Goal: Task Accomplishment & Management: Use online tool/utility

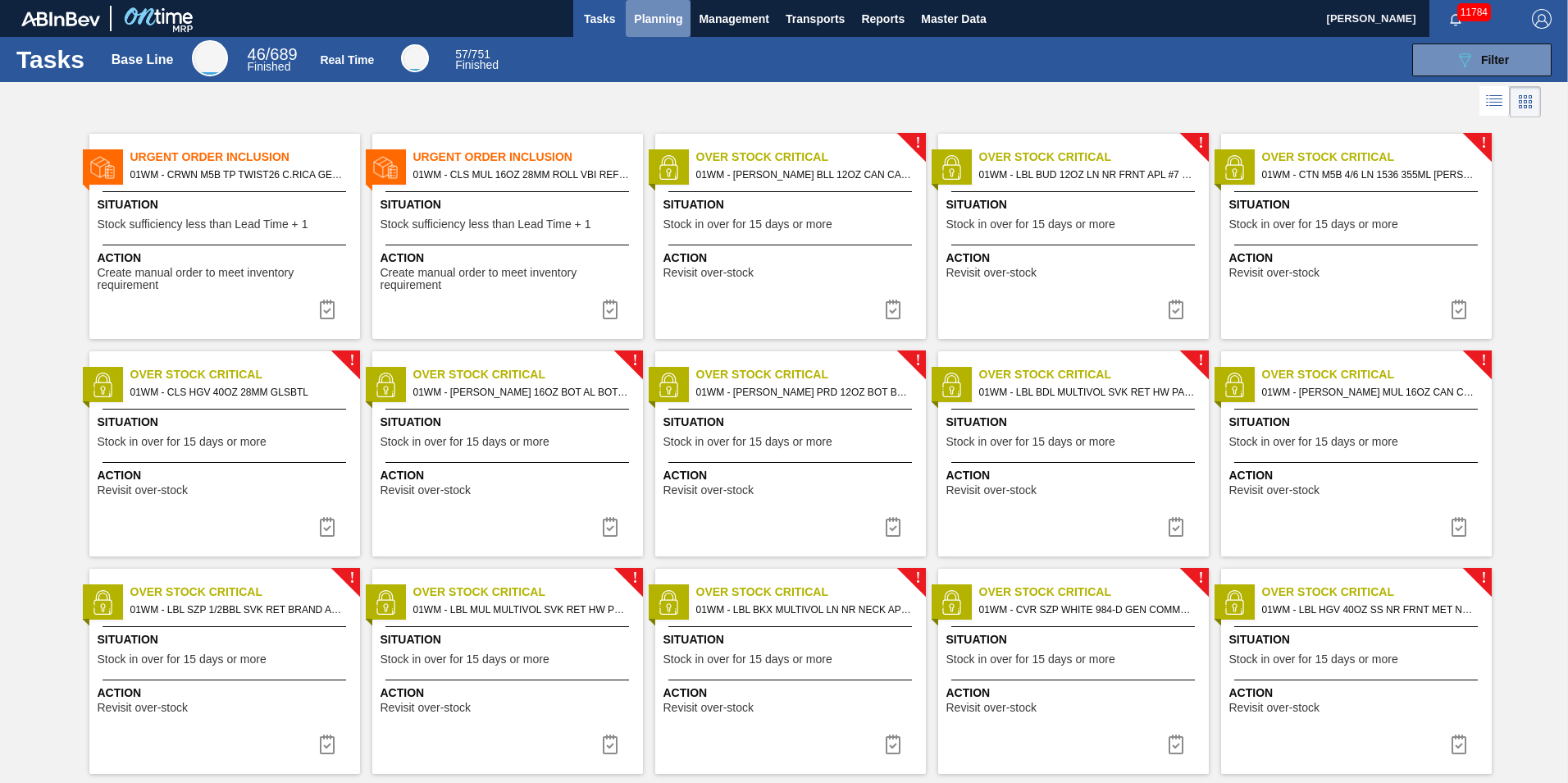
click at [627, 21] on button "Planning" at bounding box center [658, 18] width 65 height 37
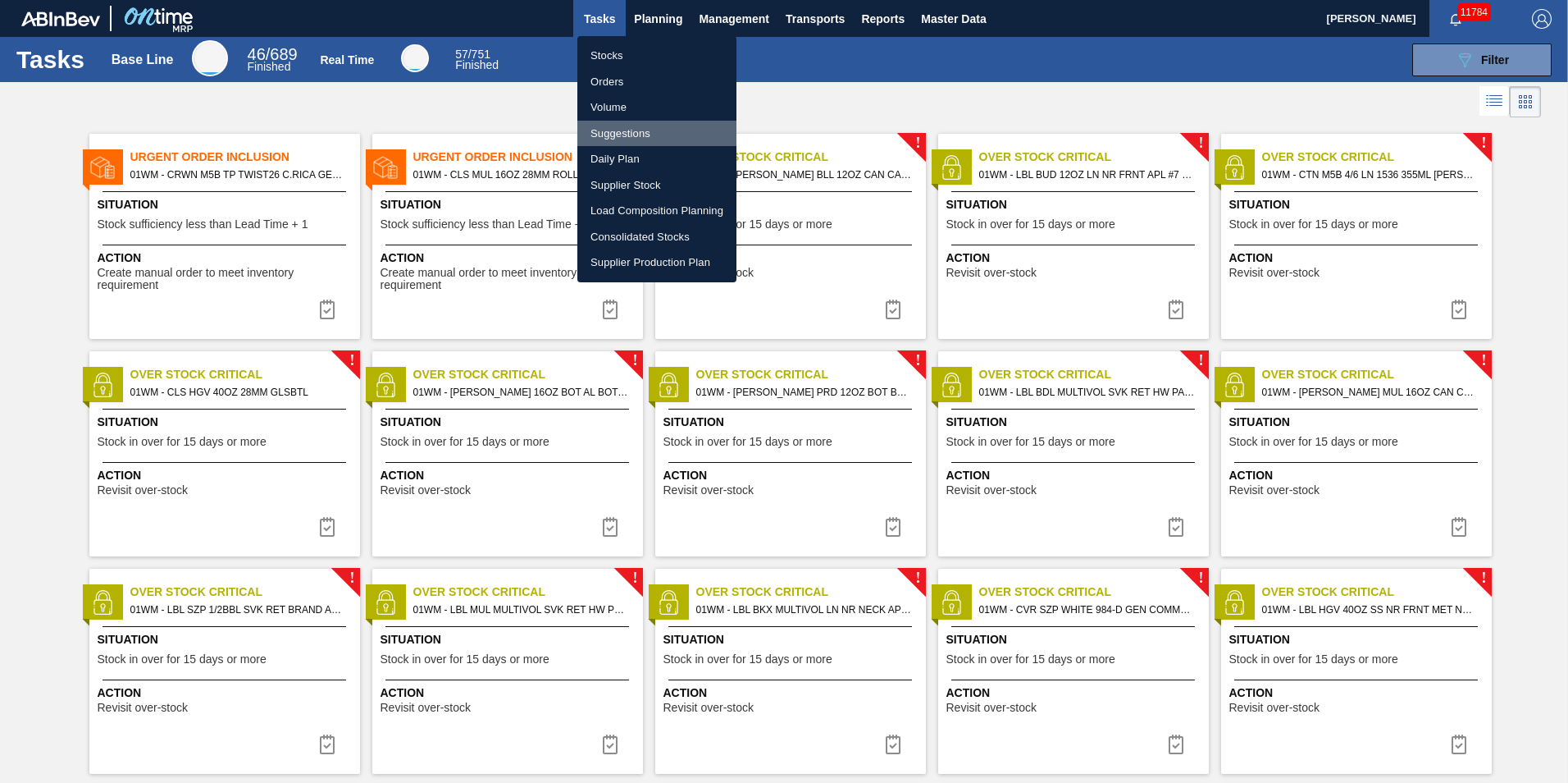
drag, startPoint x: 618, startPoint y: 134, endPoint x: 634, endPoint y: 138, distance: 16.5
click at [618, 134] on li "Suggestions" at bounding box center [656, 133] width 159 height 26
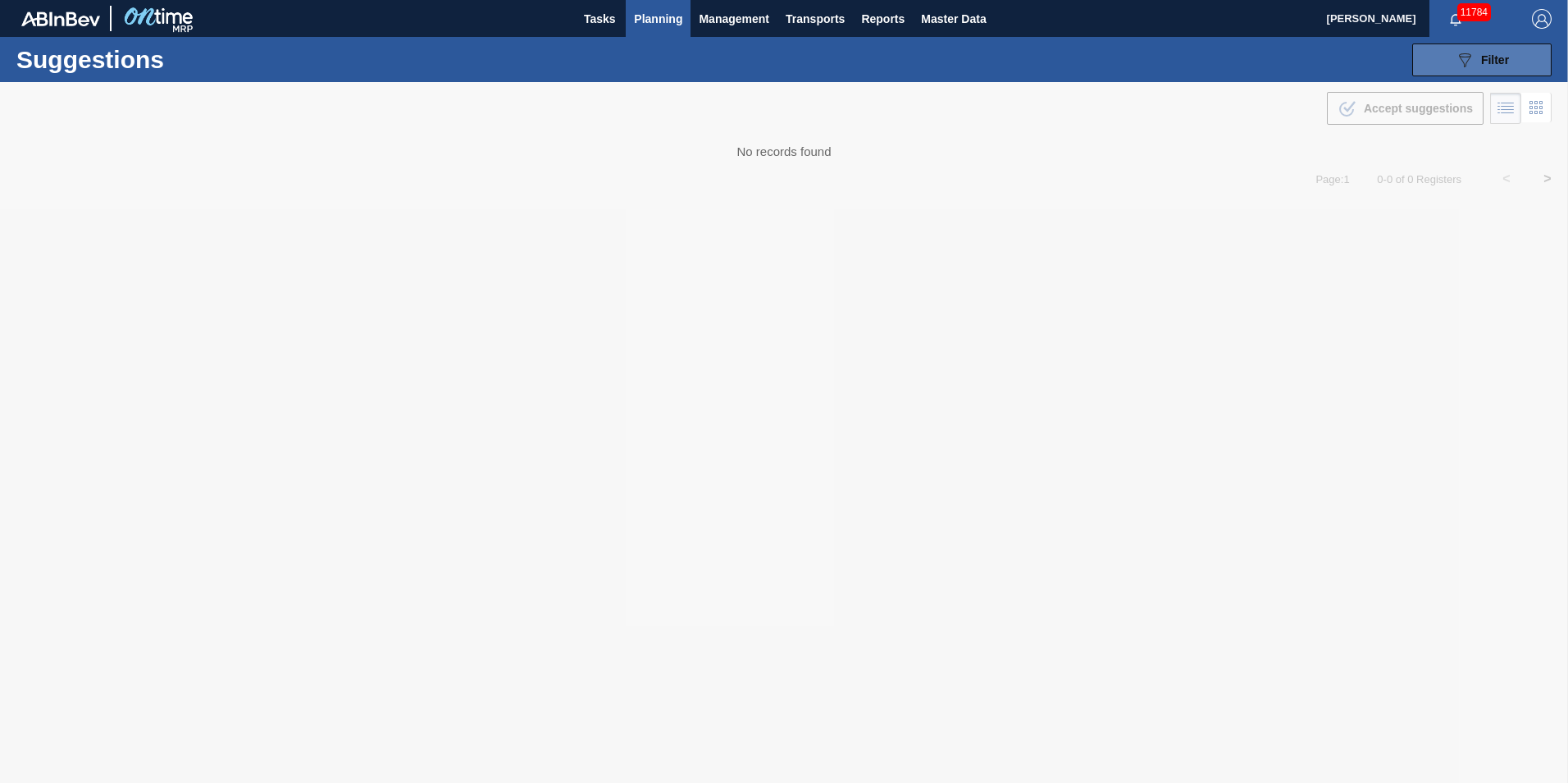
click at [1494, 70] on button "089F7B8B-B2A5-4AFE-B5C0-19BA573D28AC Filter" at bounding box center [1481, 60] width 139 height 32
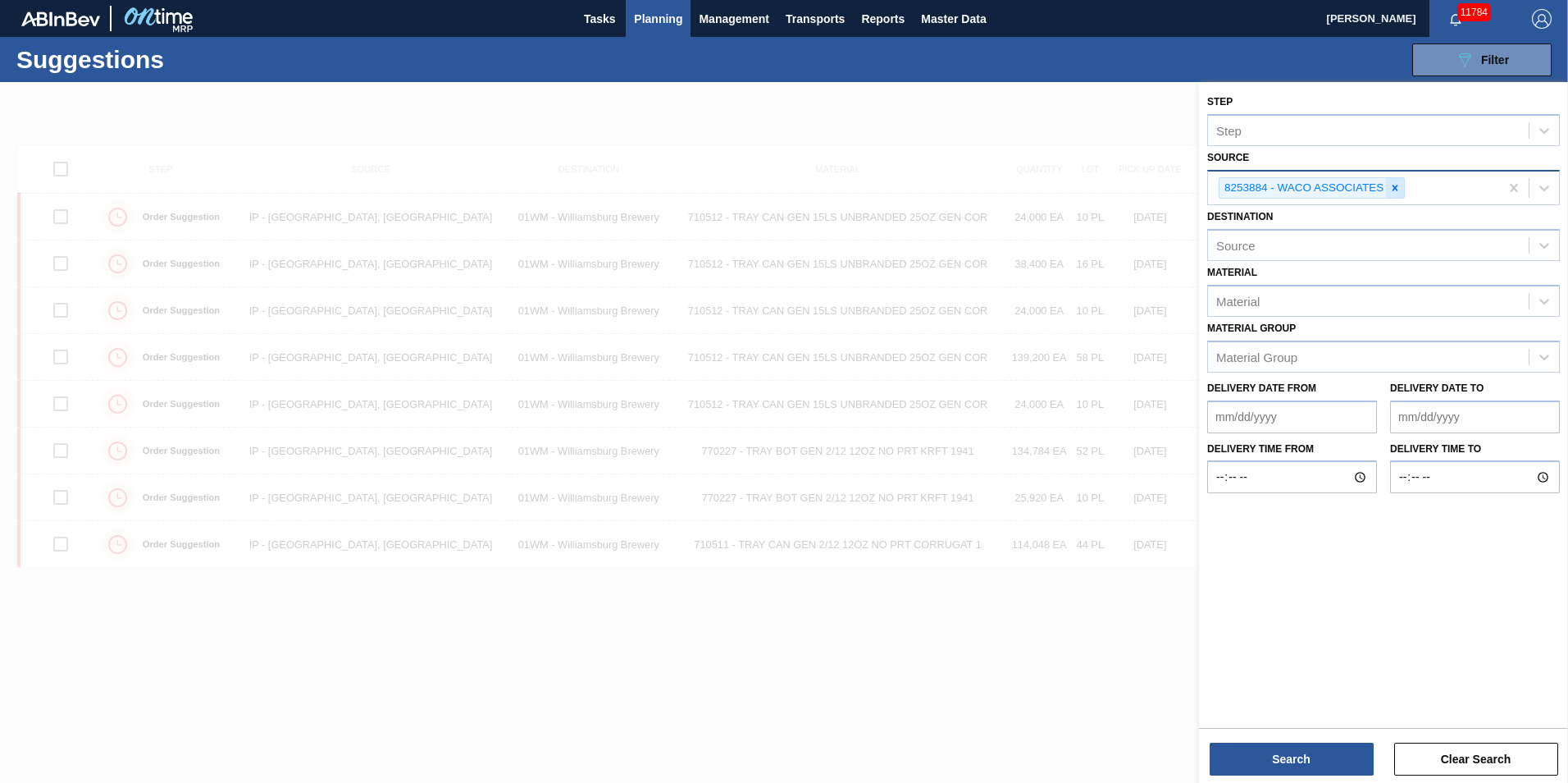
click at [1400, 185] on icon at bounding box center [1395, 187] width 11 height 11
click at [1543, 188] on icon at bounding box center [1544, 186] width 10 height 6
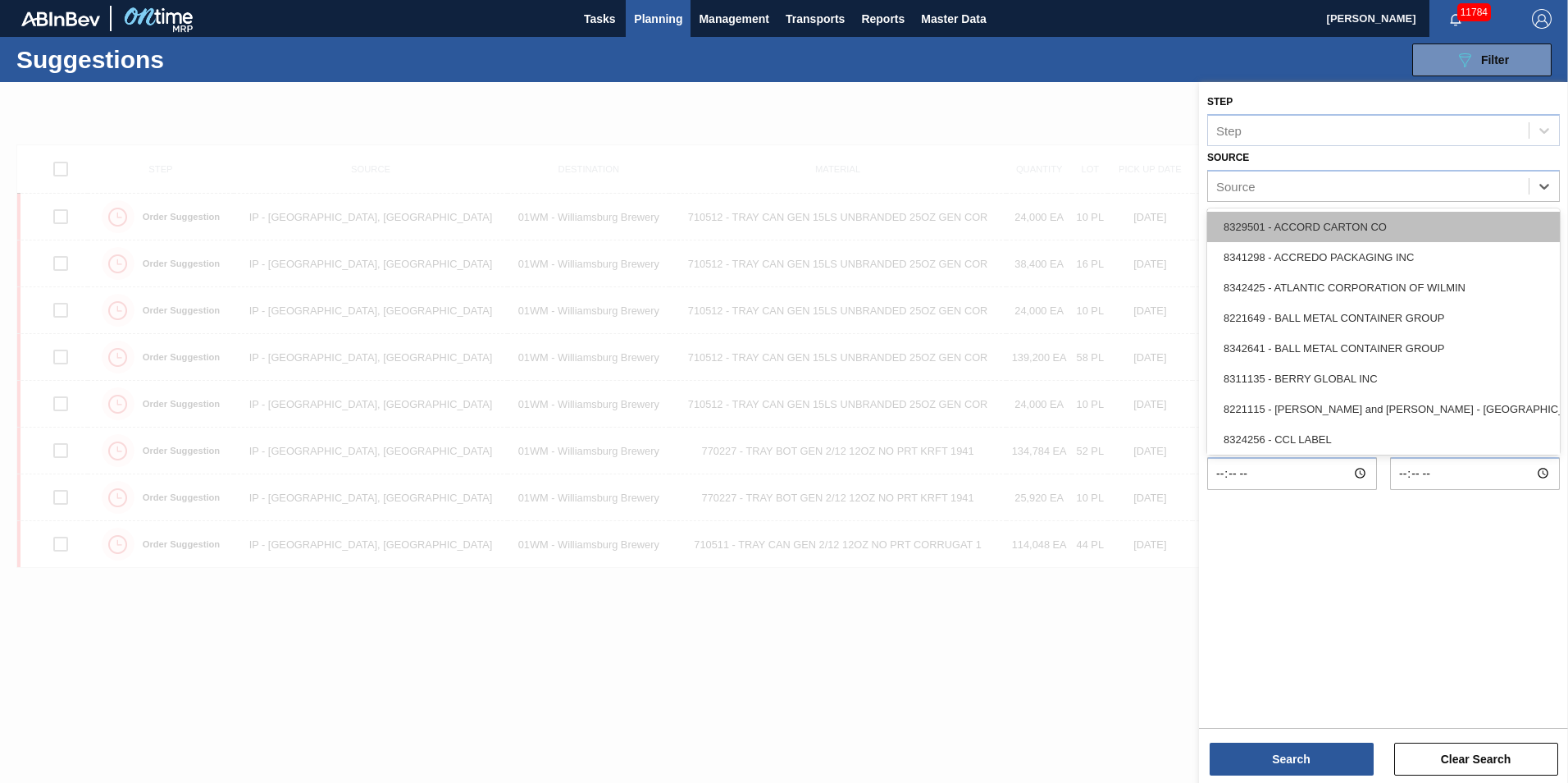
click at [1375, 231] on div "8329501 - ACCORD CARTON CO" at bounding box center [1383, 227] width 353 height 31
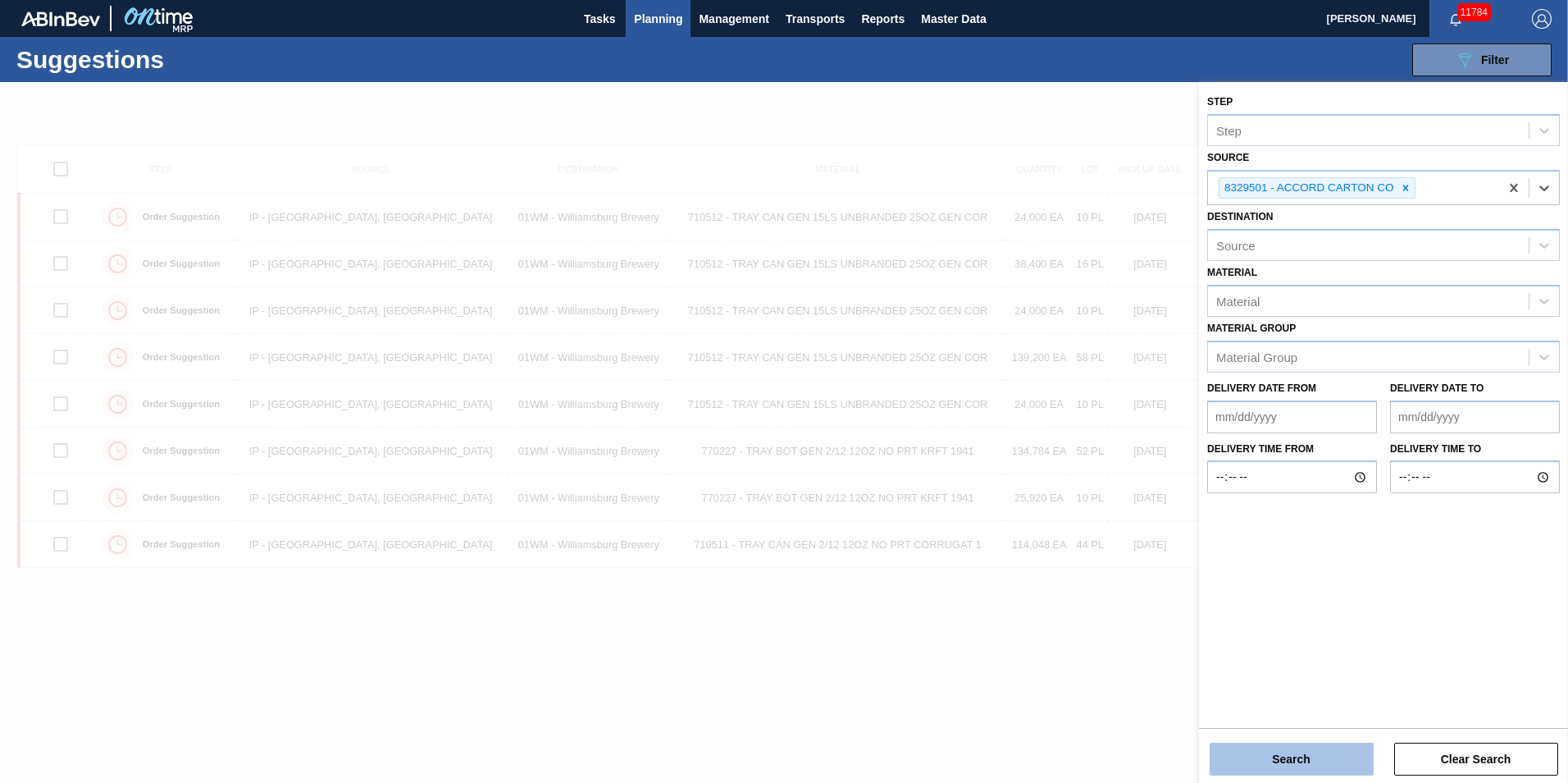
click at [1311, 759] on button "Search" at bounding box center [1291, 758] width 164 height 32
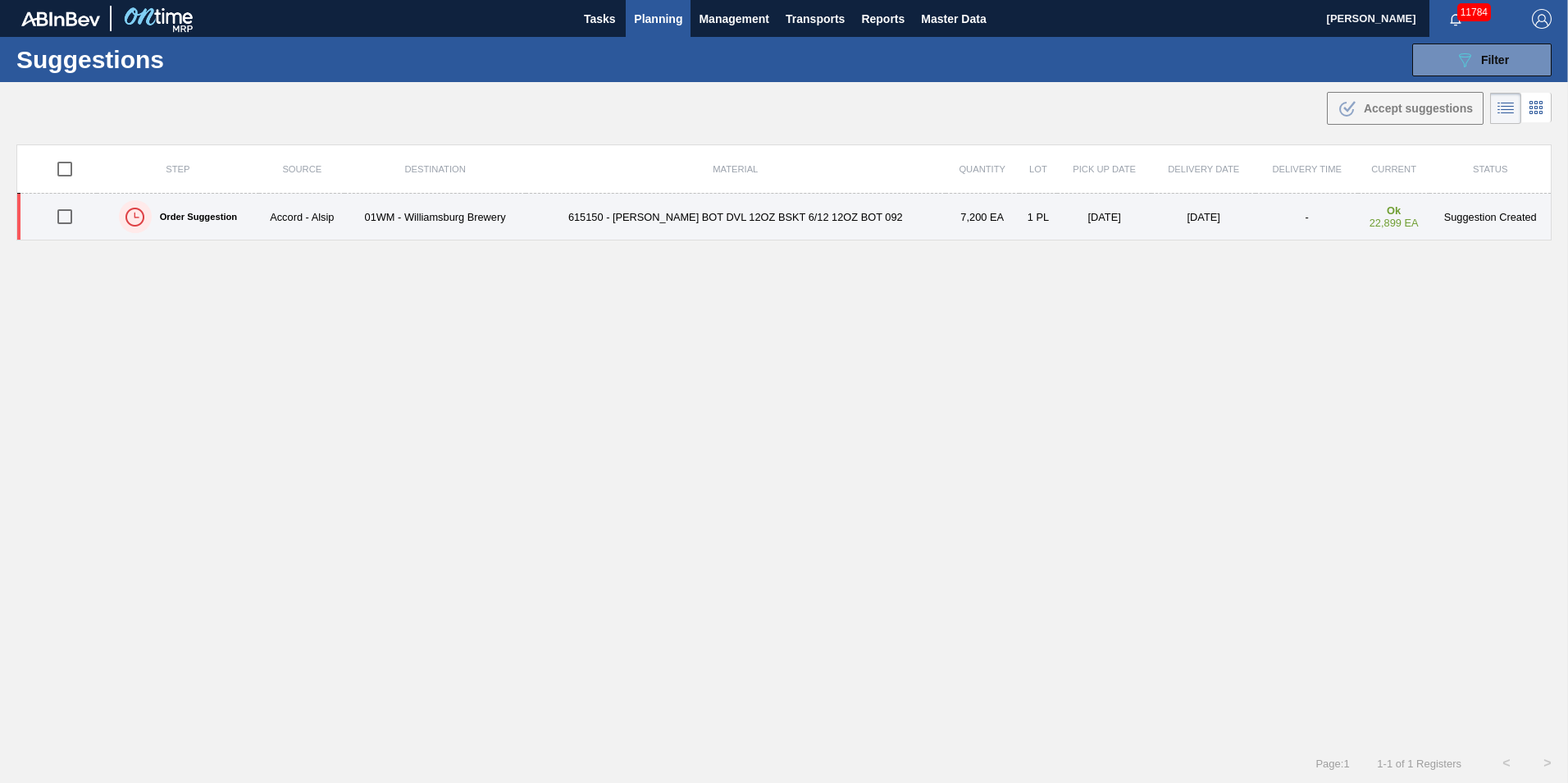
click at [67, 219] on input "checkbox" at bounding box center [65, 216] width 34 height 34
checkbox input "true"
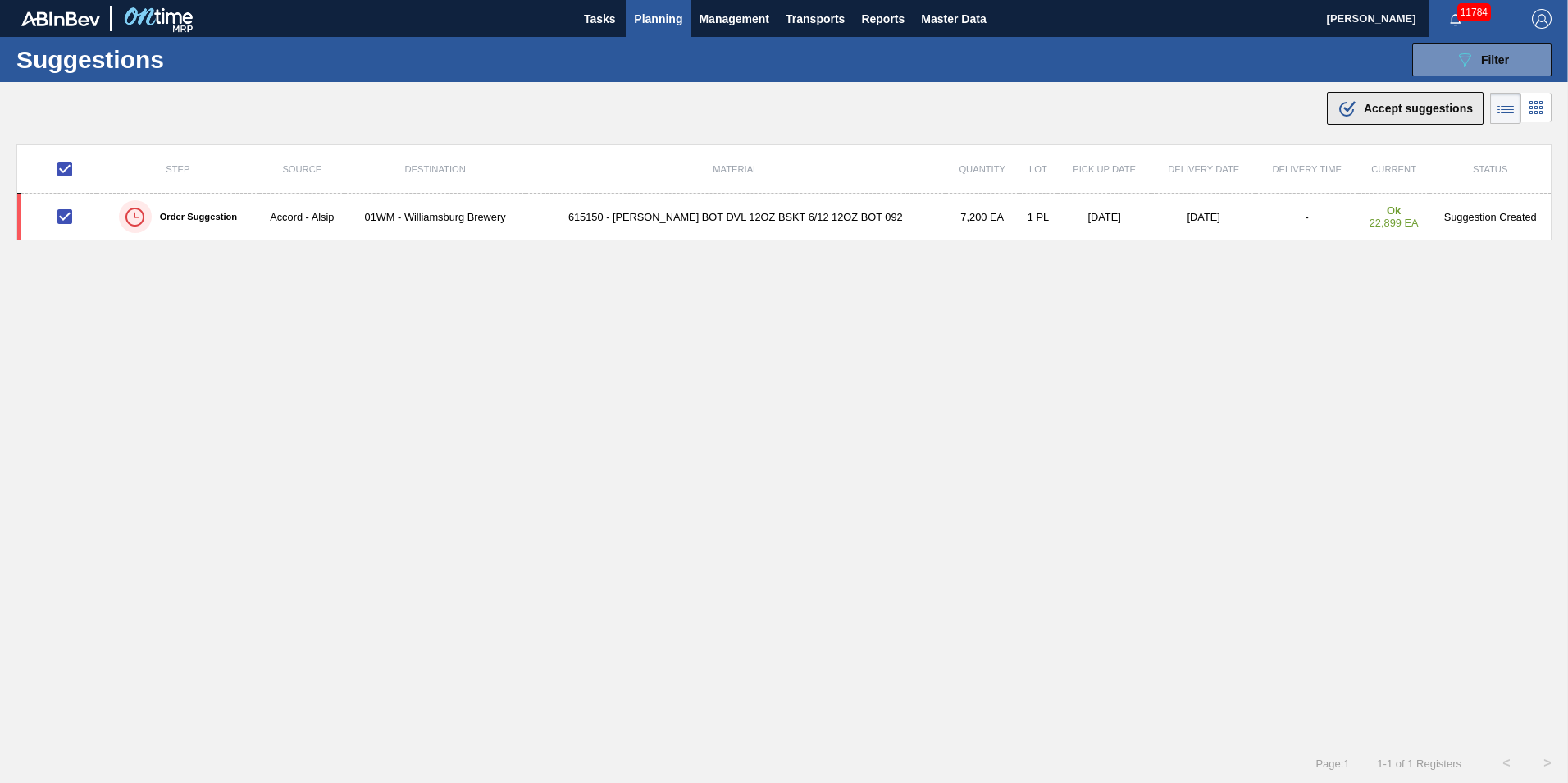
click at [1395, 109] on span "Accept suggestions" at bounding box center [1419, 108] width 109 height 13
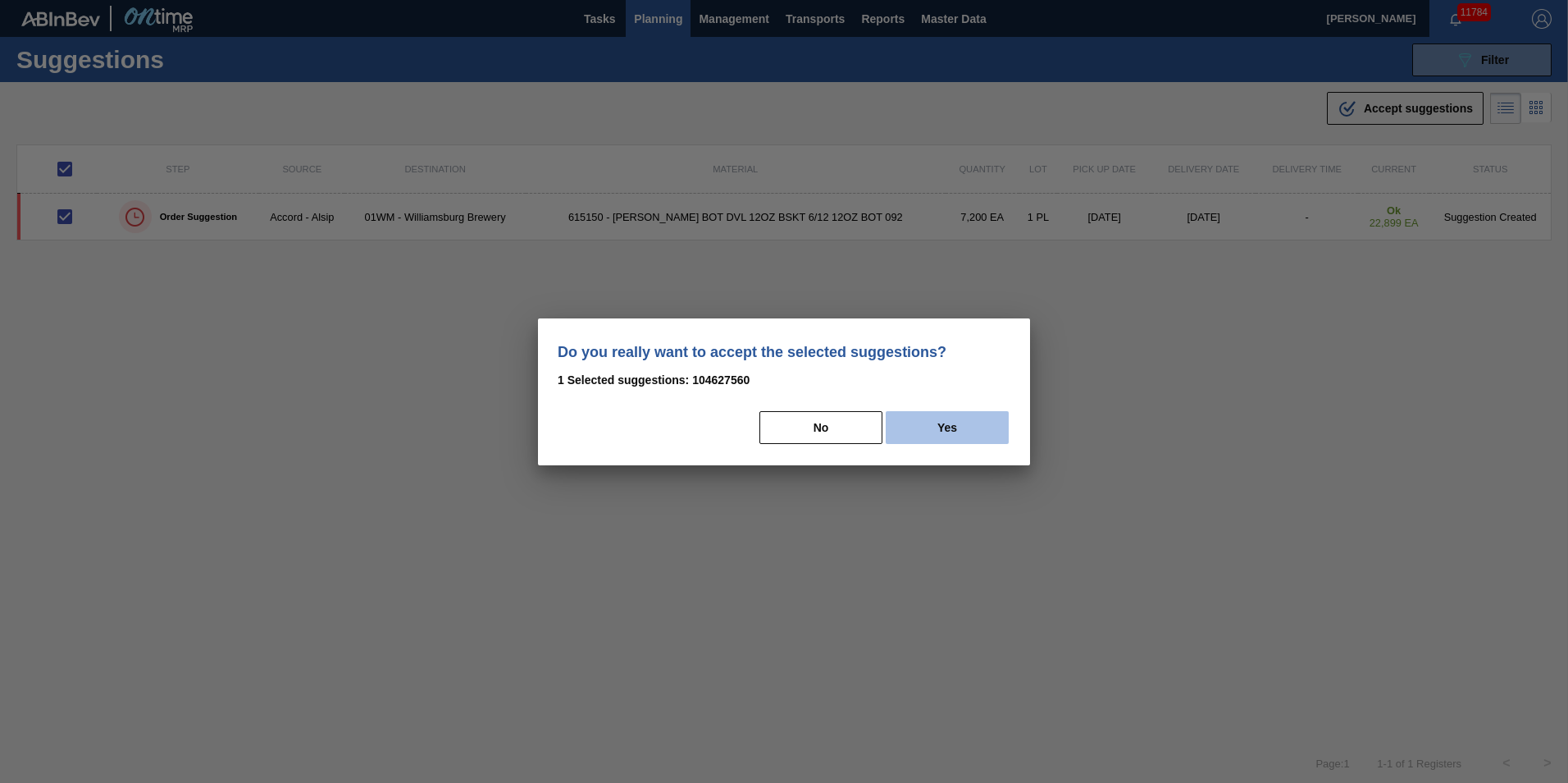
click at [921, 418] on button "Yes" at bounding box center [947, 427] width 123 height 32
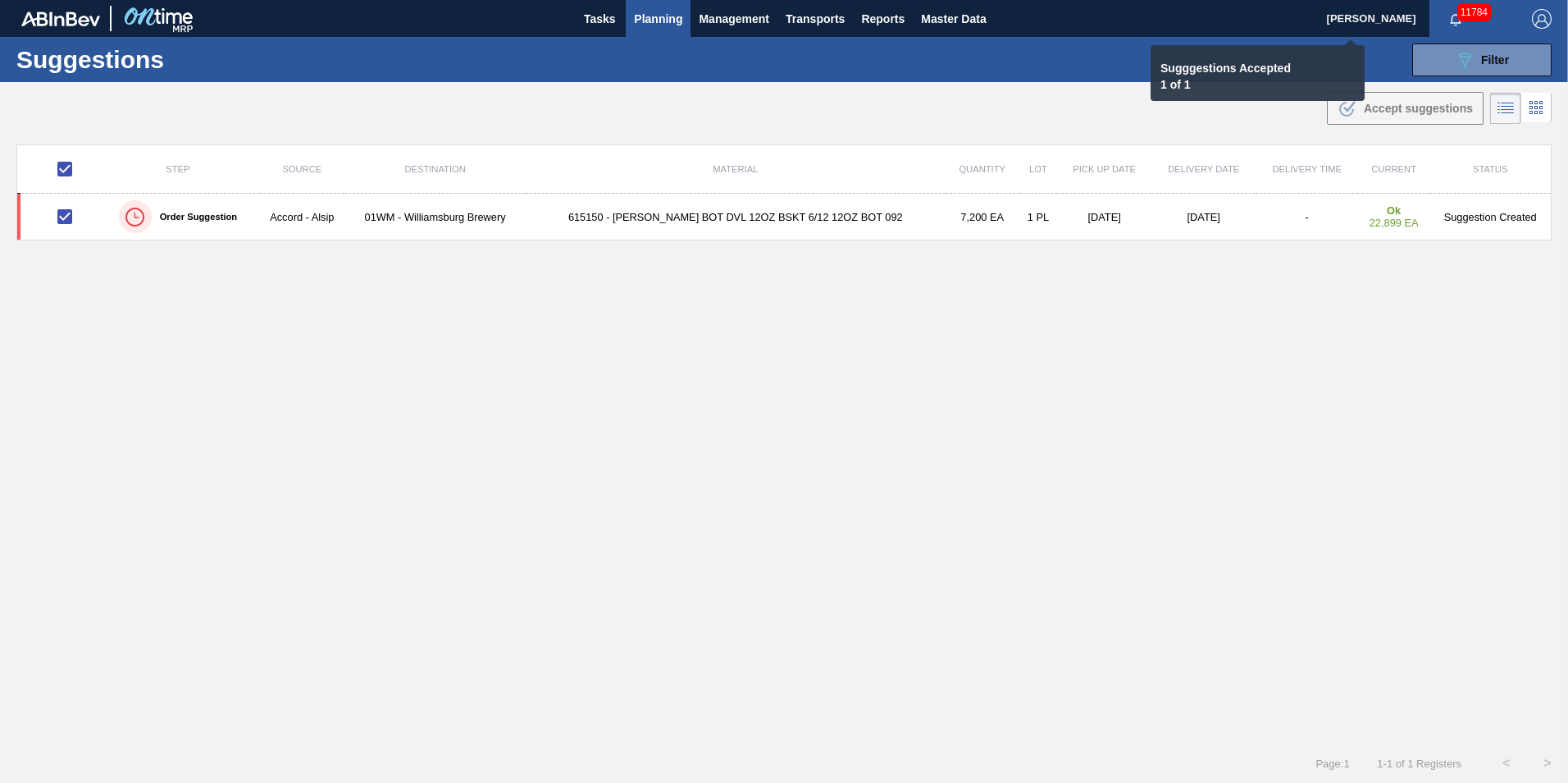
checkbox input "false"
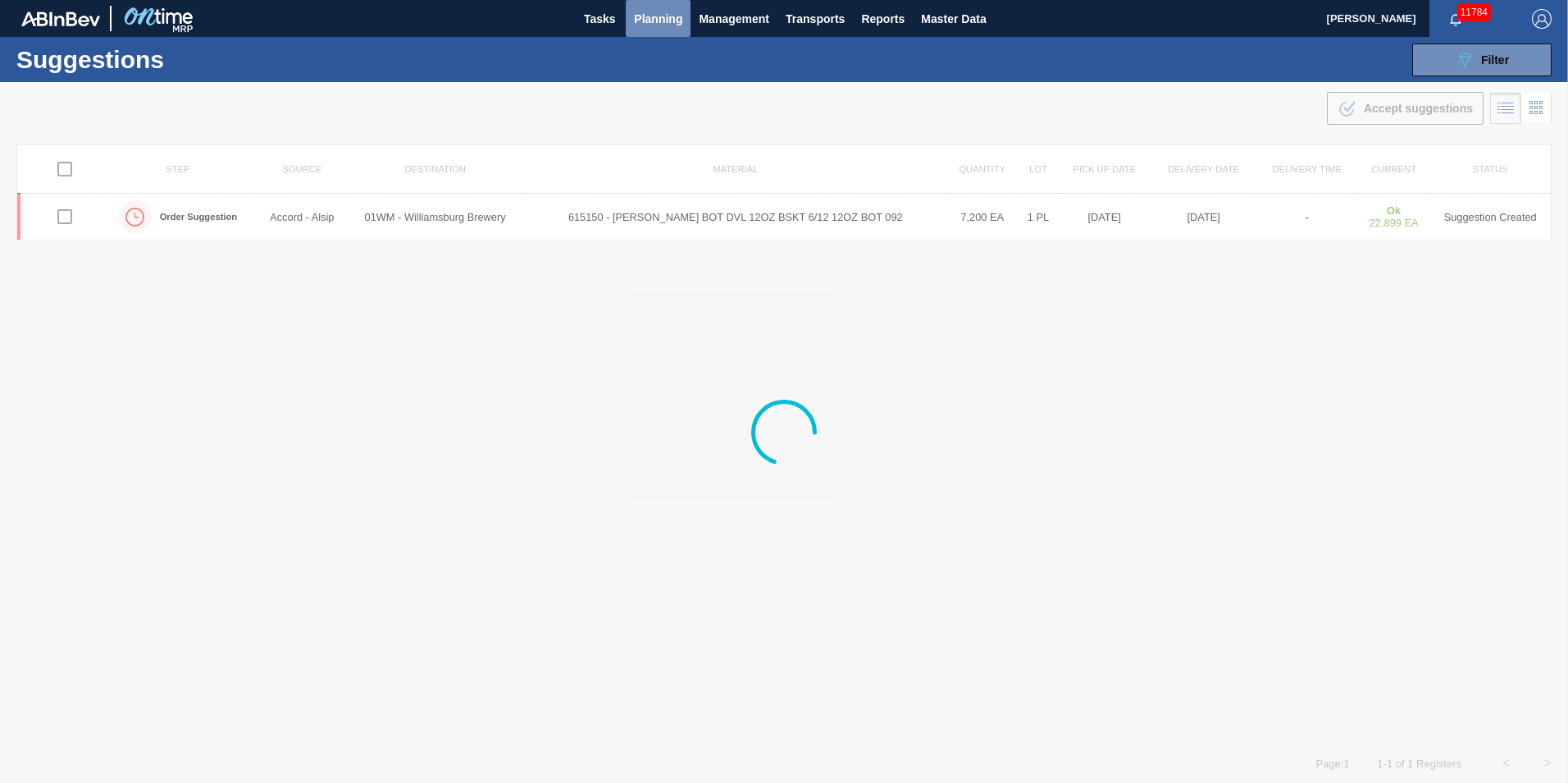
click at [660, 26] on span "Planning" at bounding box center [658, 19] width 49 height 20
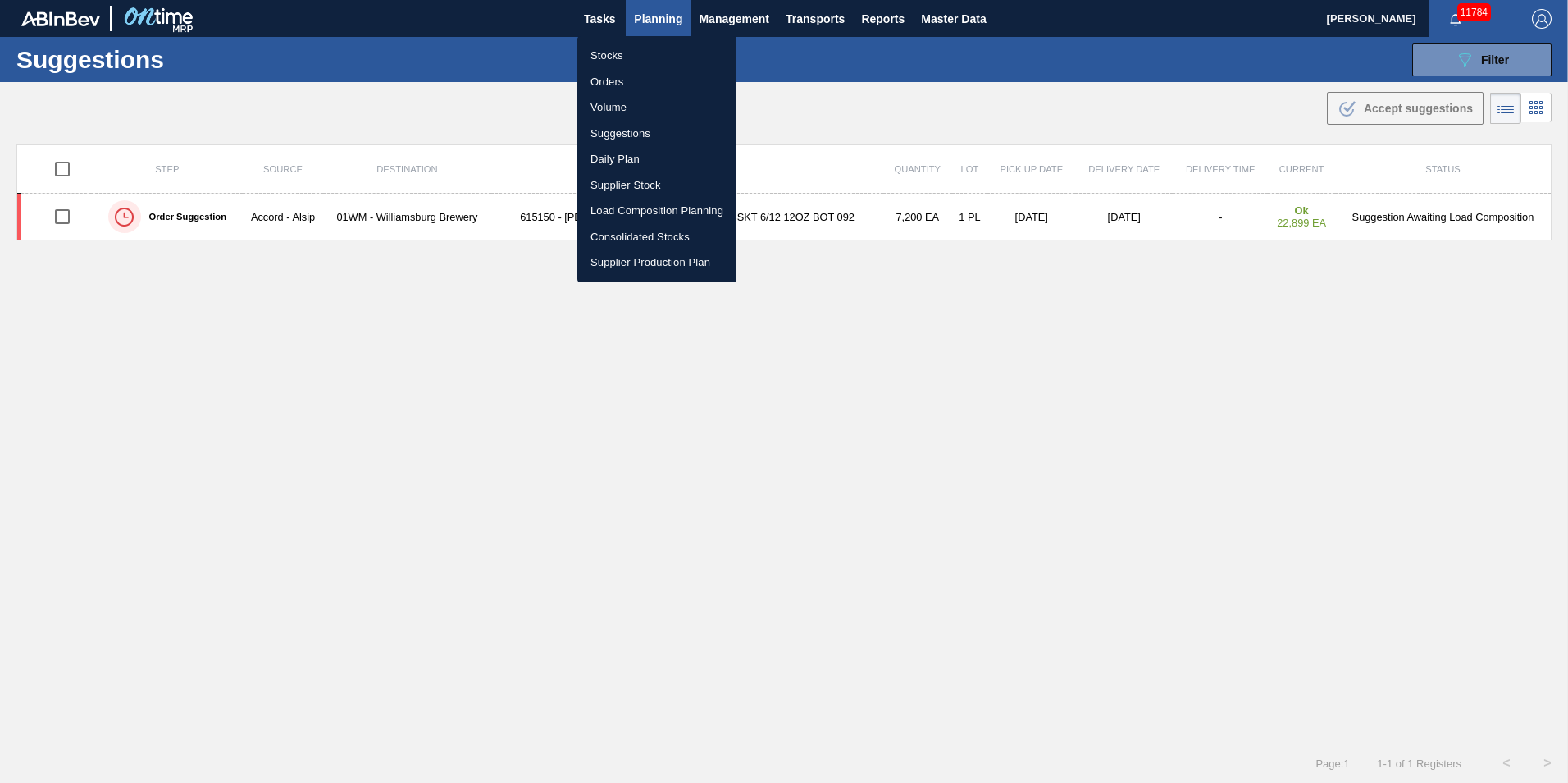
click at [664, 129] on li "Suggestions" at bounding box center [656, 133] width 159 height 26
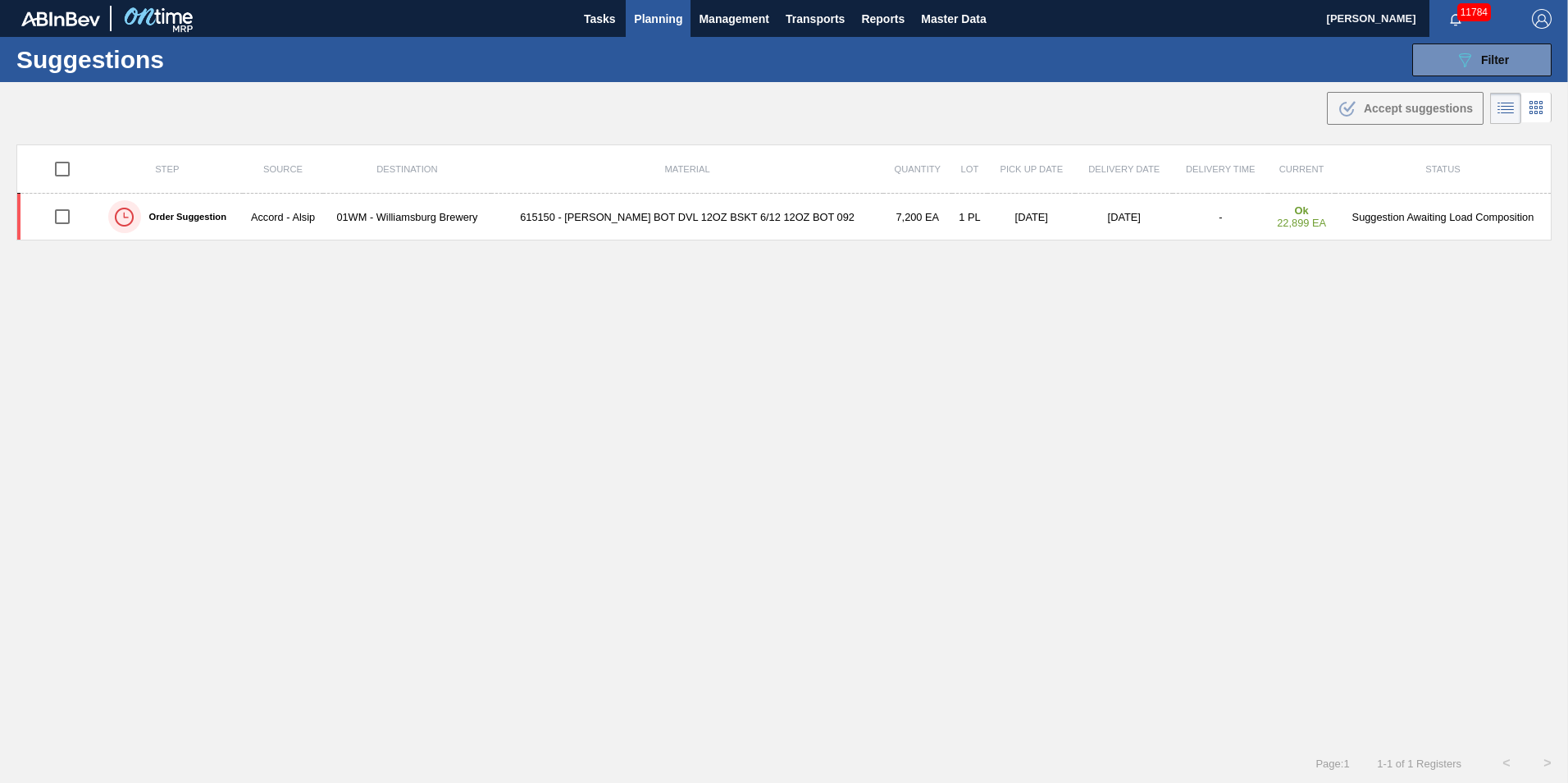
click at [662, 20] on span "Planning" at bounding box center [658, 19] width 49 height 20
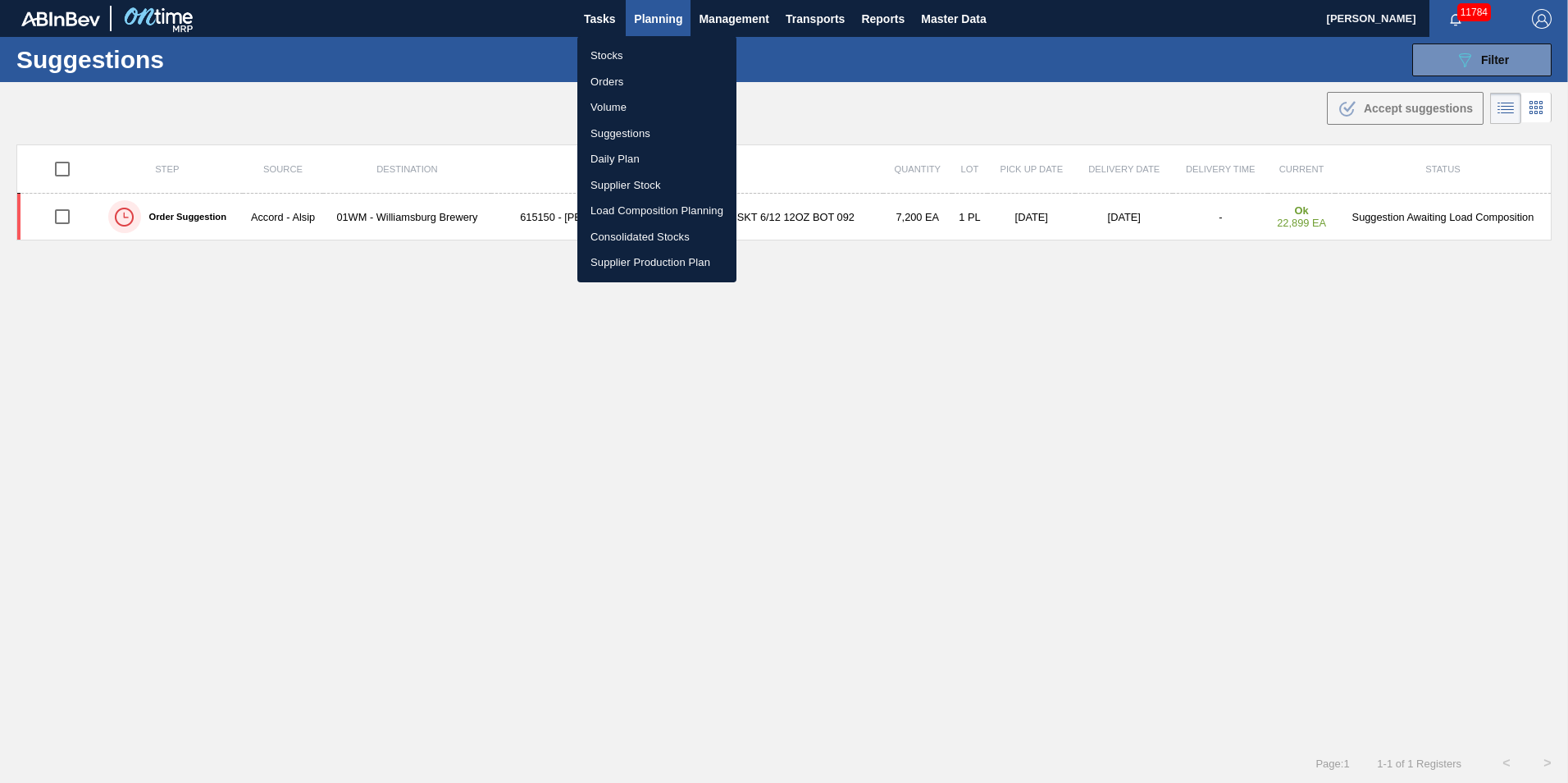
click at [645, 207] on li "Load Composition Planning" at bounding box center [656, 211] width 159 height 26
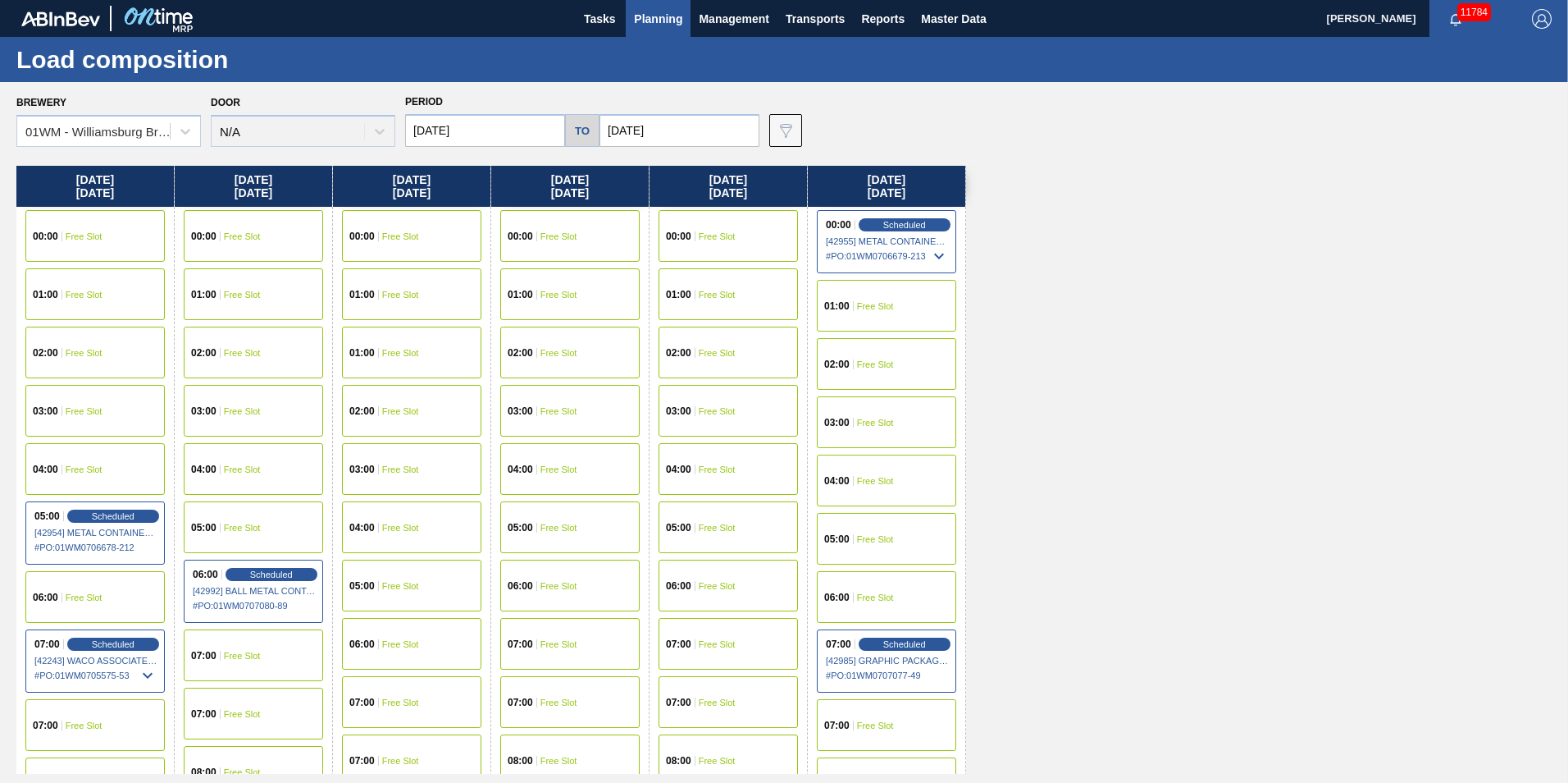
click at [737, 136] on input "[DATE]" at bounding box center [679, 131] width 160 height 32
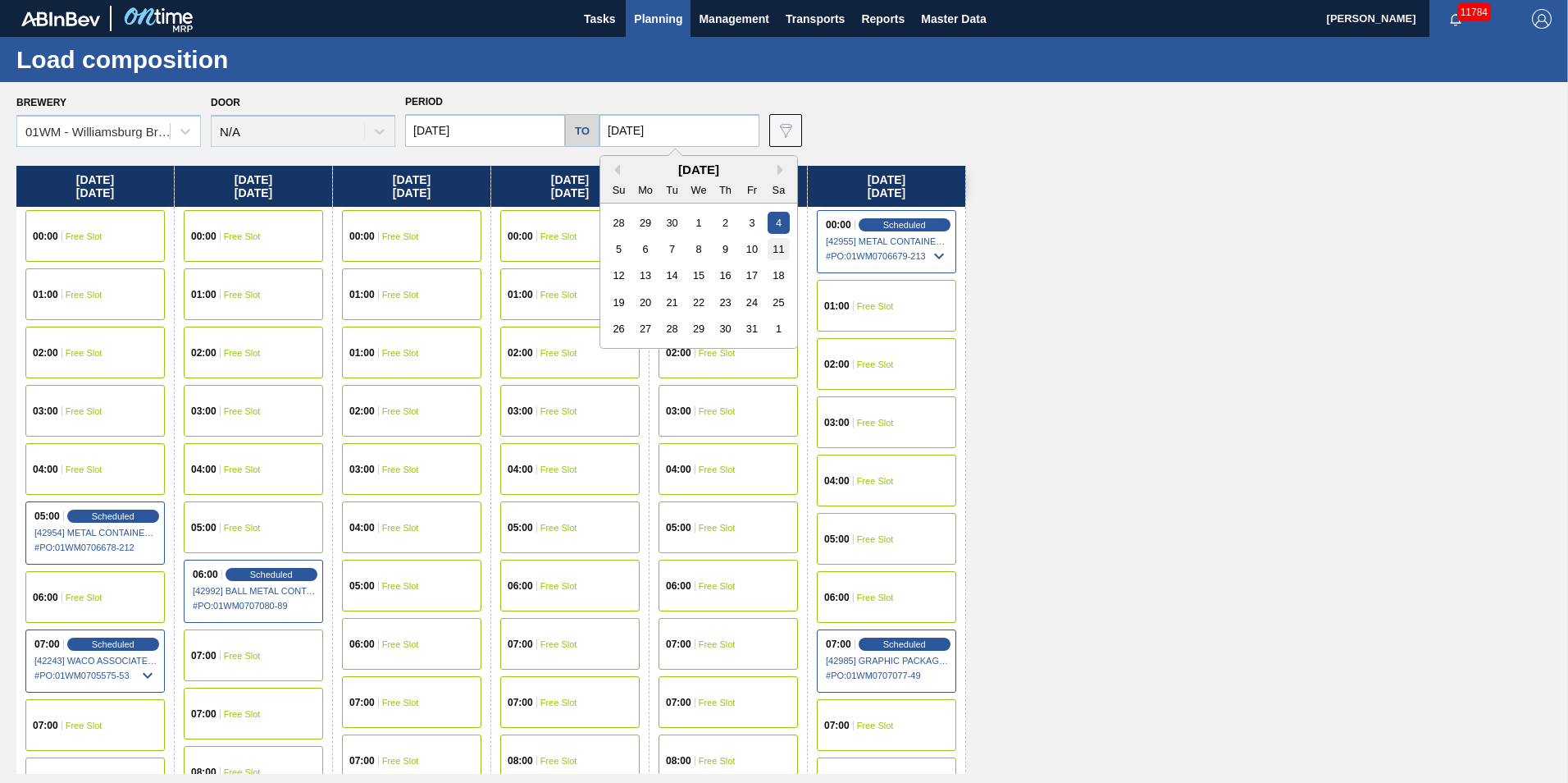
click at [767, 253] on div "11" at bounding box center [778, 249] width 22 height 22
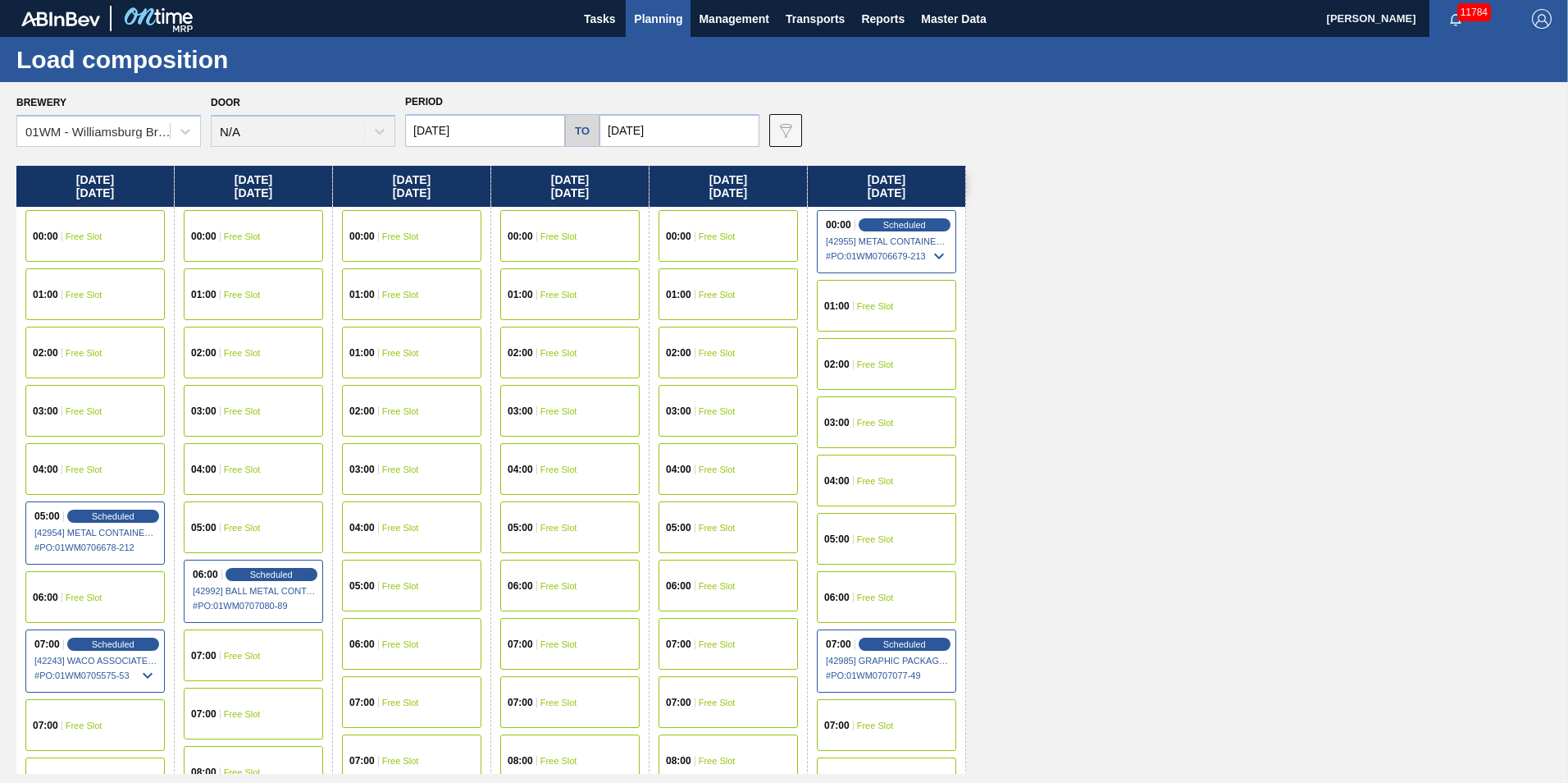
type input "10/11/2025"
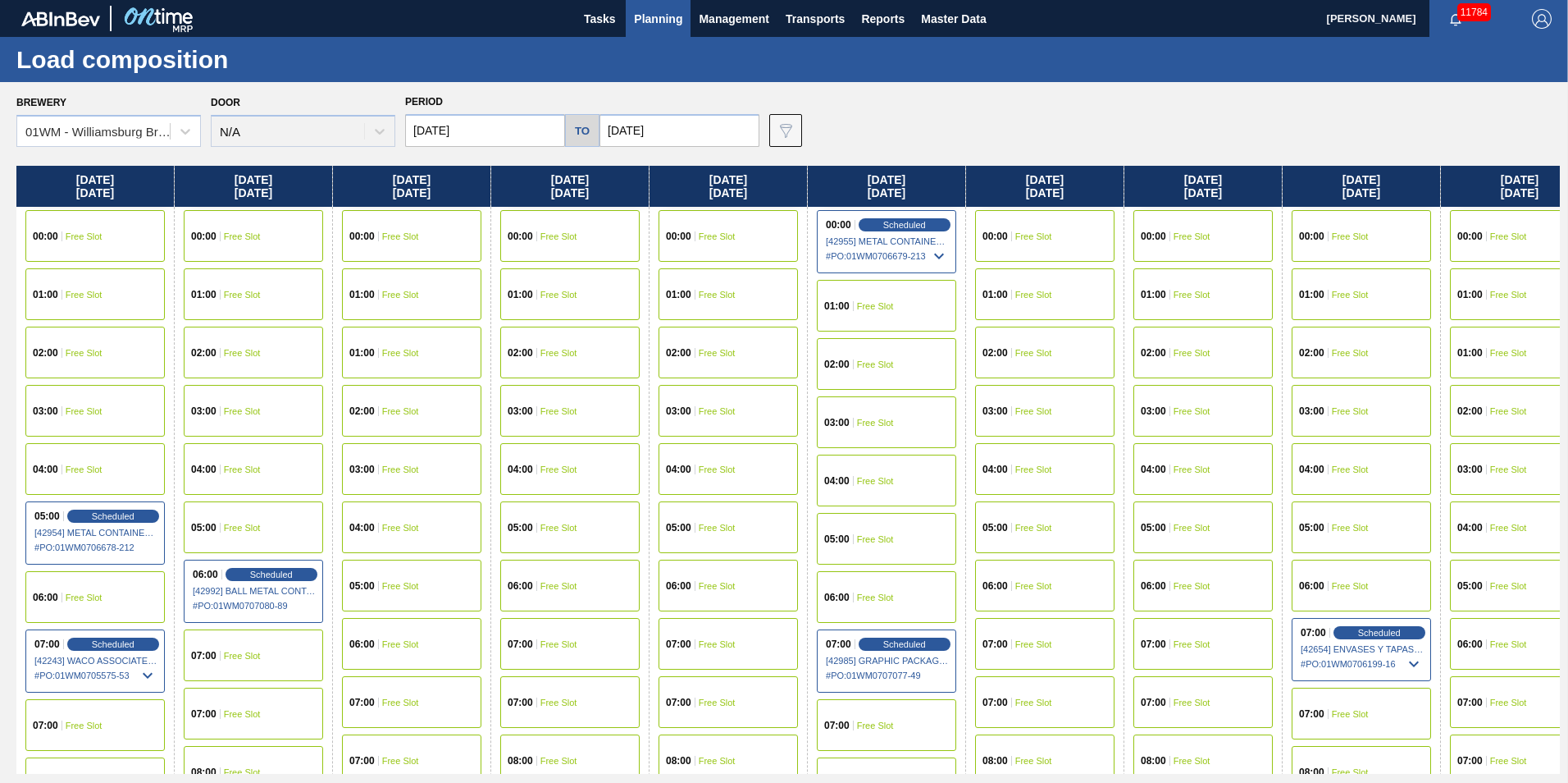
scroll to position [0, 514]
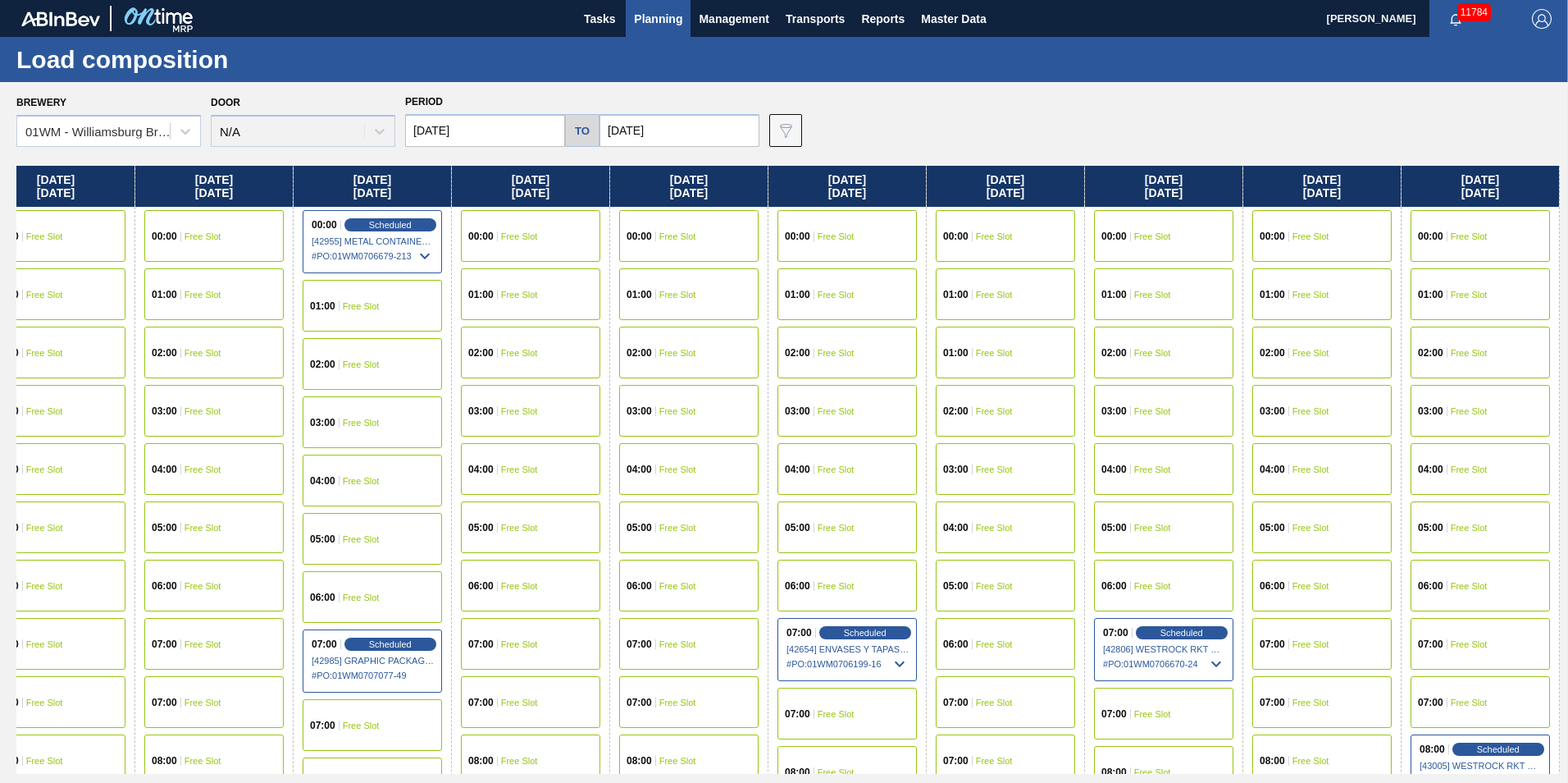
drag, startPoint x: 1476, startPoint y: 184, endPoint x: -378, endPoint y: 203, distance: 1854.1
click at [0, 0] on html "Tasks Planning Management Transports Reports Master Data Vincent Geritano 11784…" at bounding box center [784, 0] width 1568 height 0
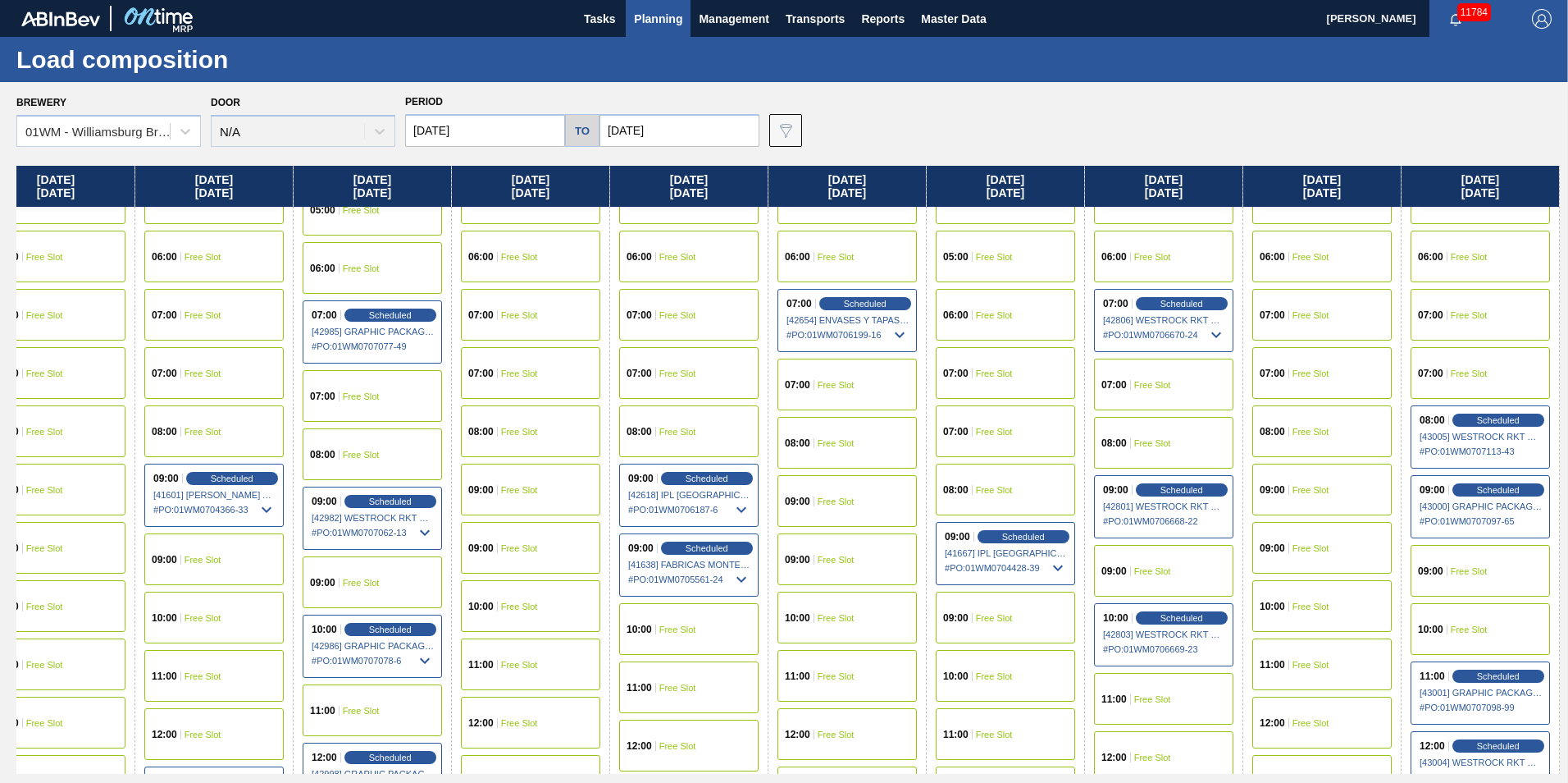
scroll to position [328, 514]
click at [1319, 435] on span "Free Slot" at bounding box center [1310, 433] width 37 height 10
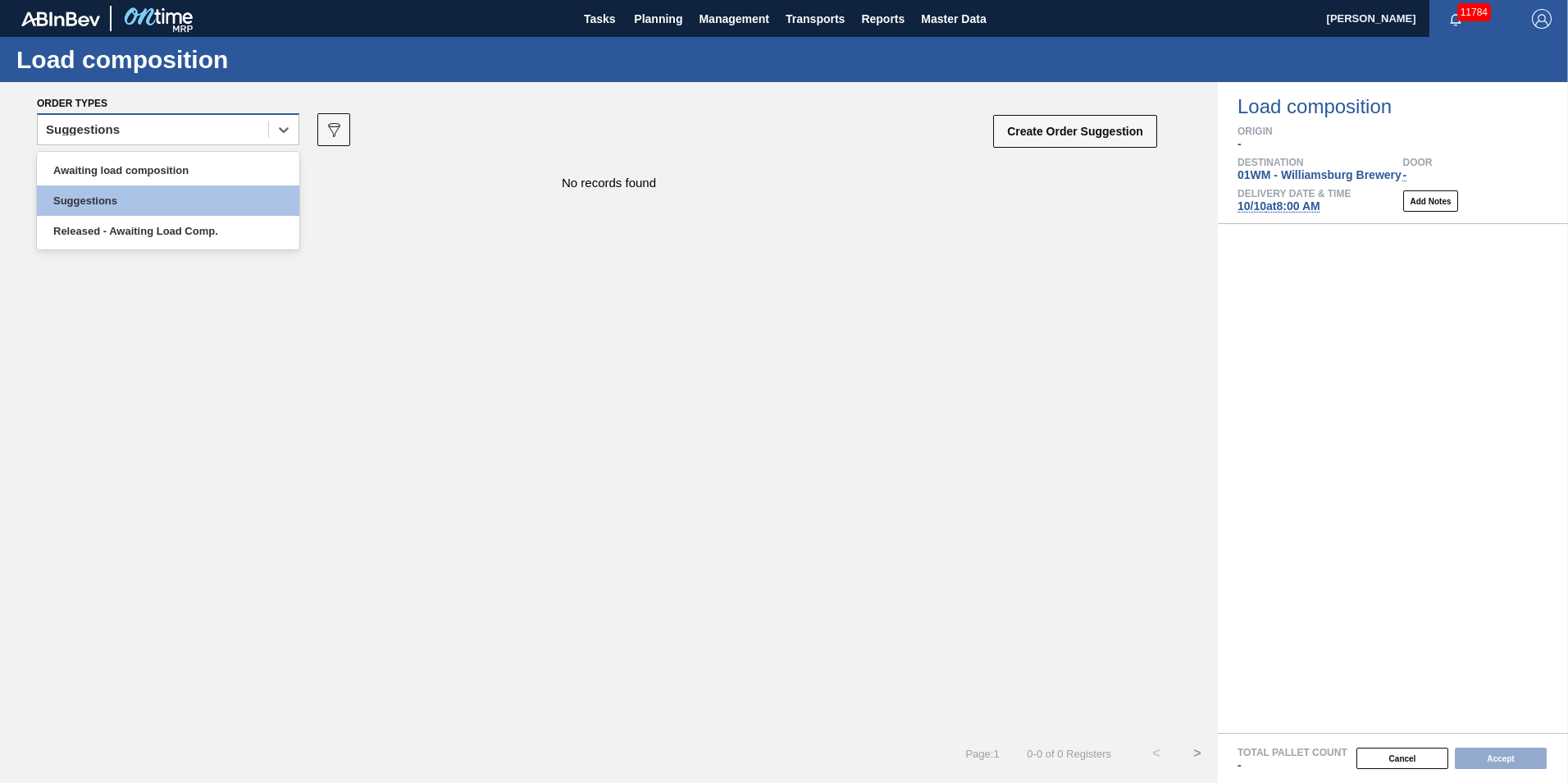
click at [248, 123] on div "Suggestions" at bounding box center [153, 130] width 230 height 24
click at [199, 178] on div "Awaiting load composition" at bounding box center [167, 171] width 262 height 31
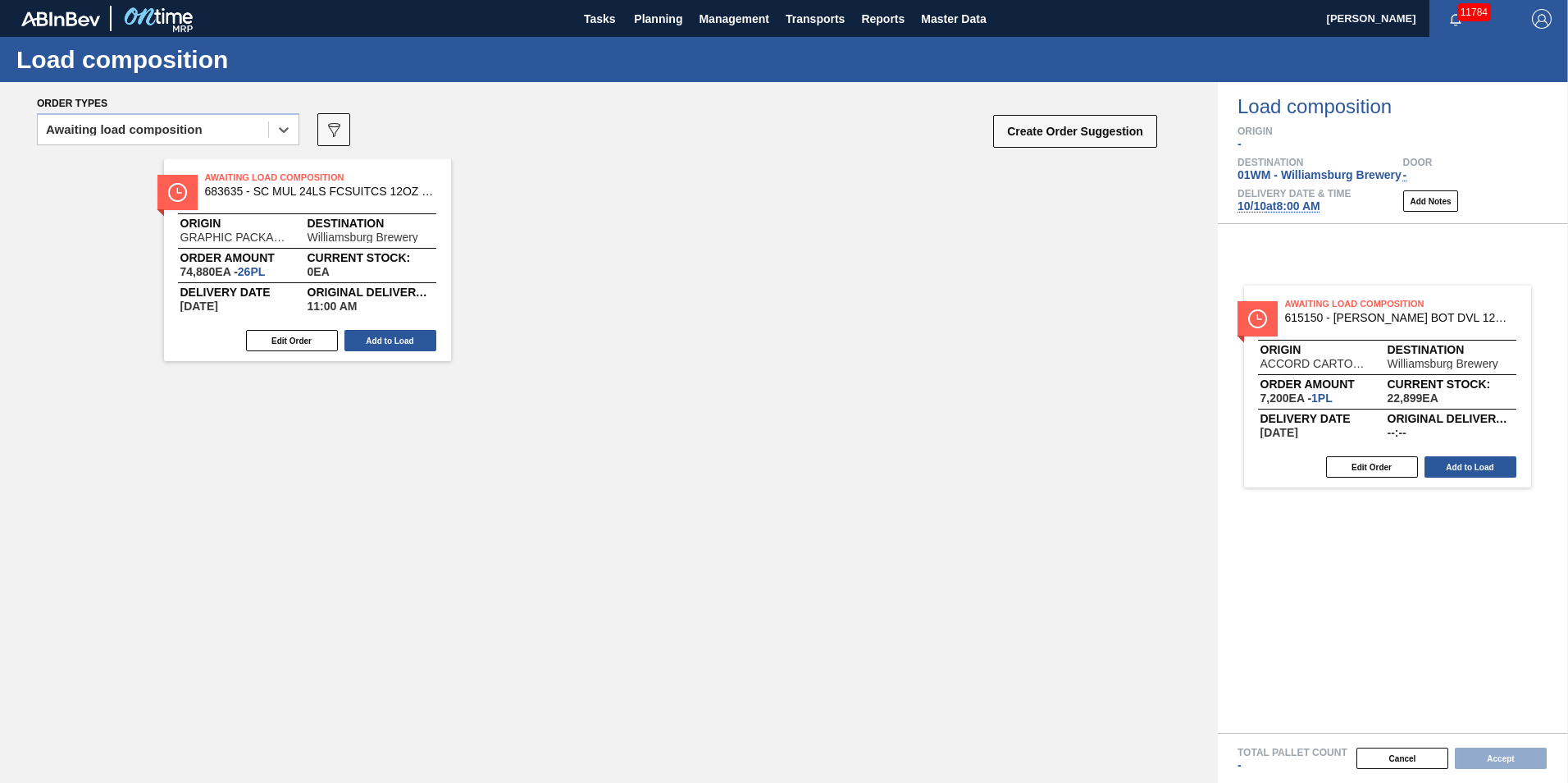
drag, startPoint x: 573, startPoint y: 263, endPoint x: 1350, endPoint y: 390, distance: 787.3
click at [1350, 390] on div "Order types option Awaiting load composition, selected. Select is focused ,type…" at bounding box center [784, 432] width 1568 height 700
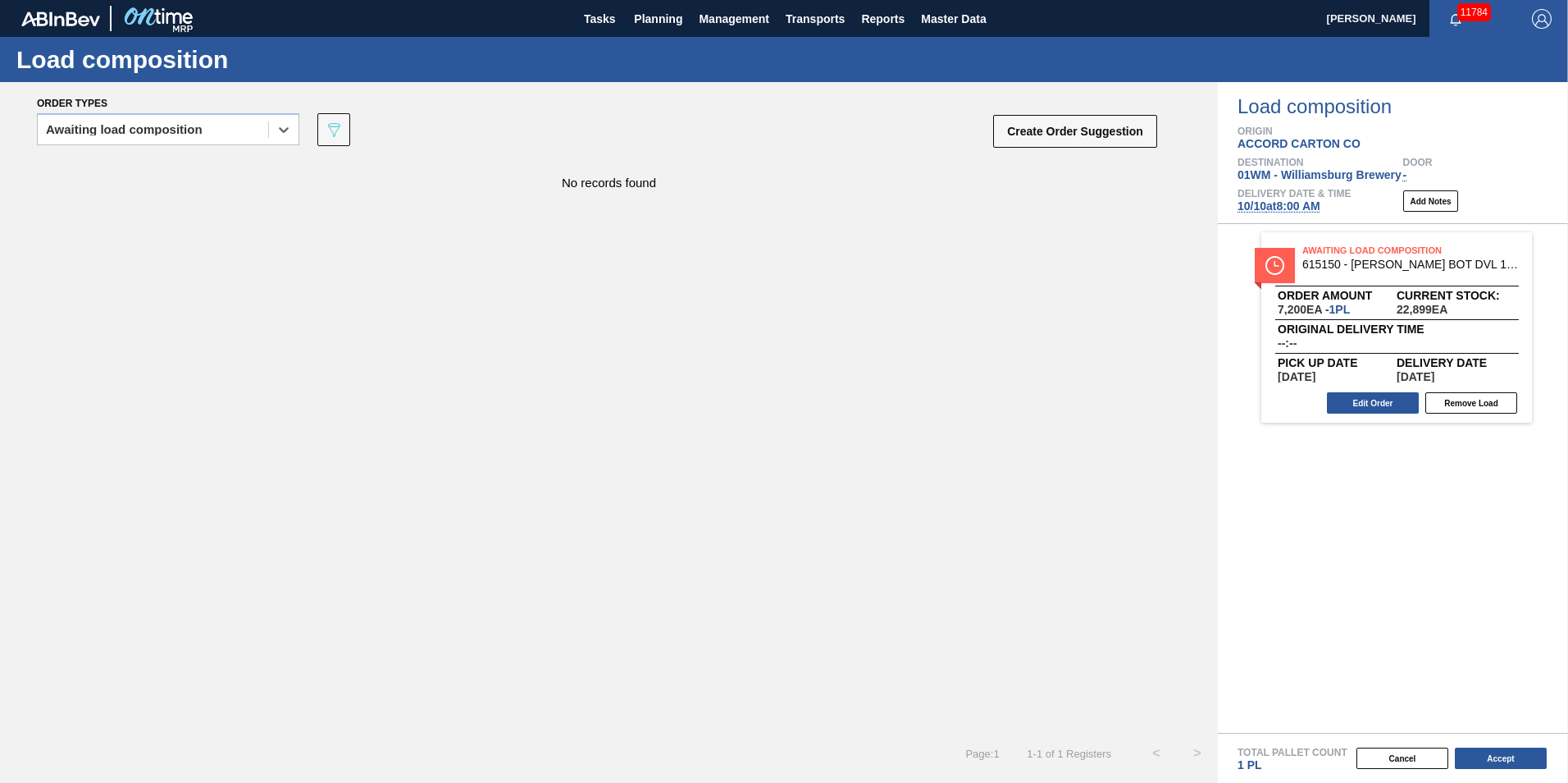
click at [1499, 760] on button "Accept" at bounding box center [1501, 757] width 92 height 21
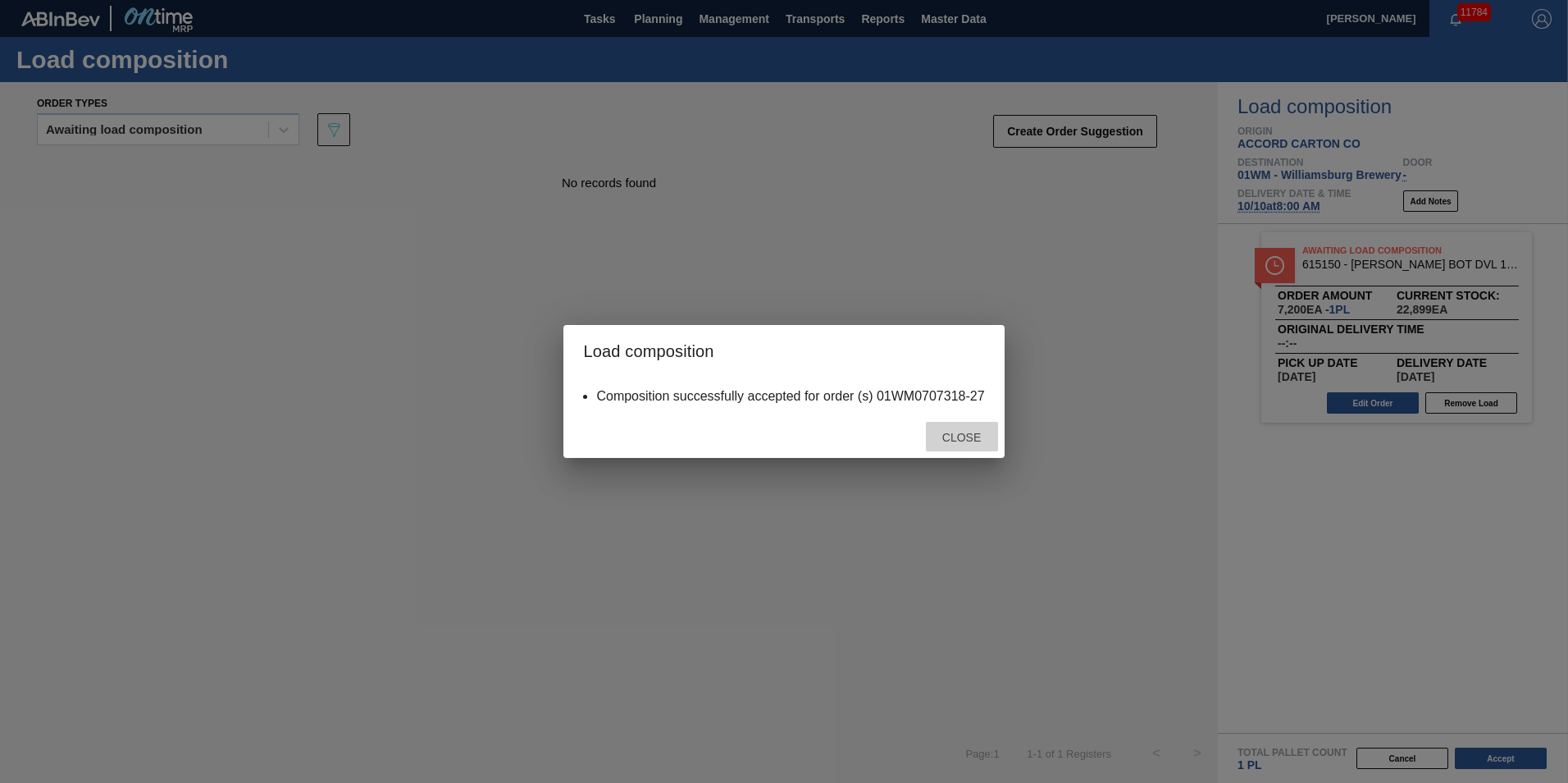
click at [987, 434] on span "Close" at bounding box center [962, 436] width 65 height 13
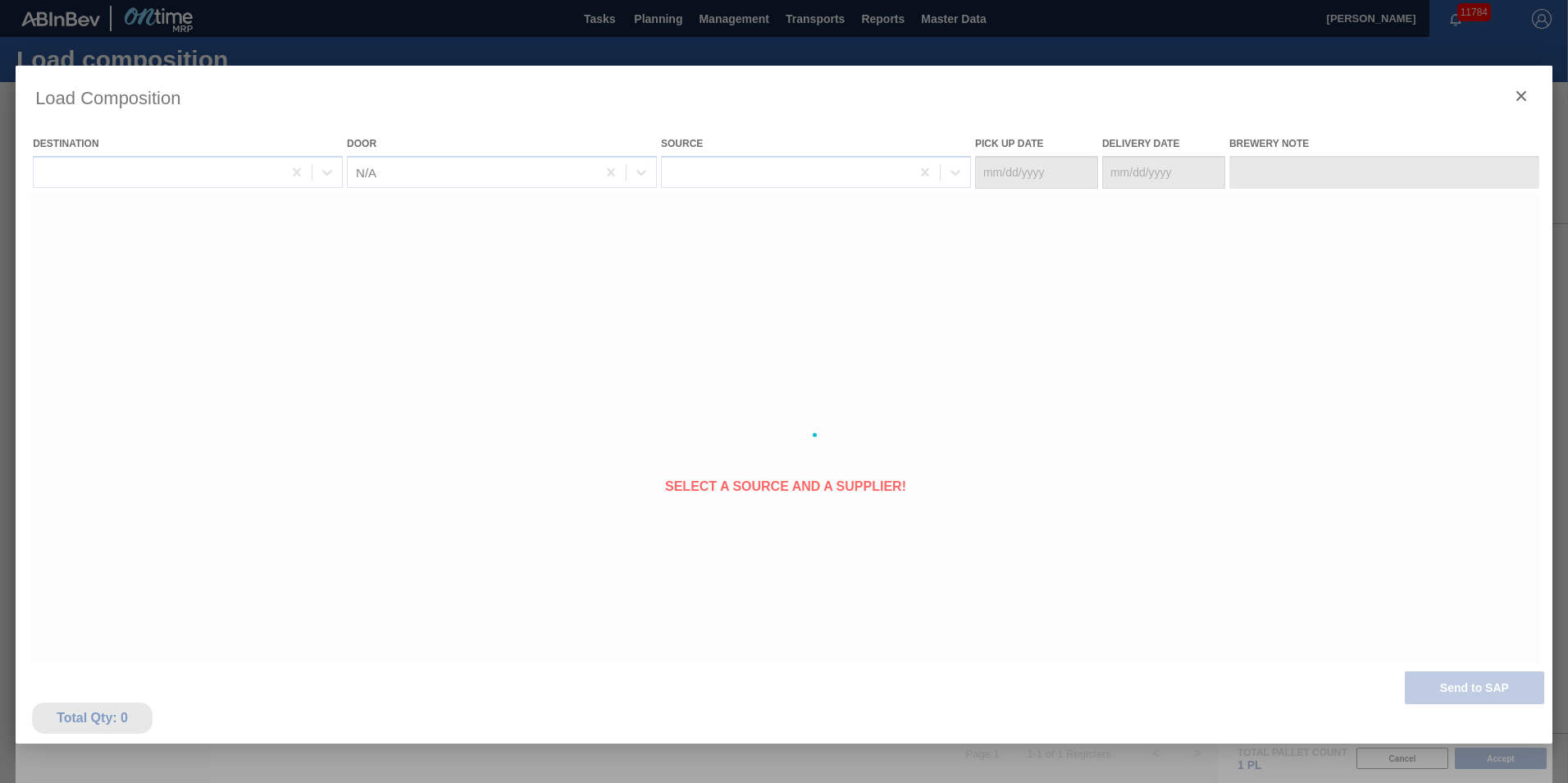
type Date "10/08/2025"
type Date "10/10/2025"
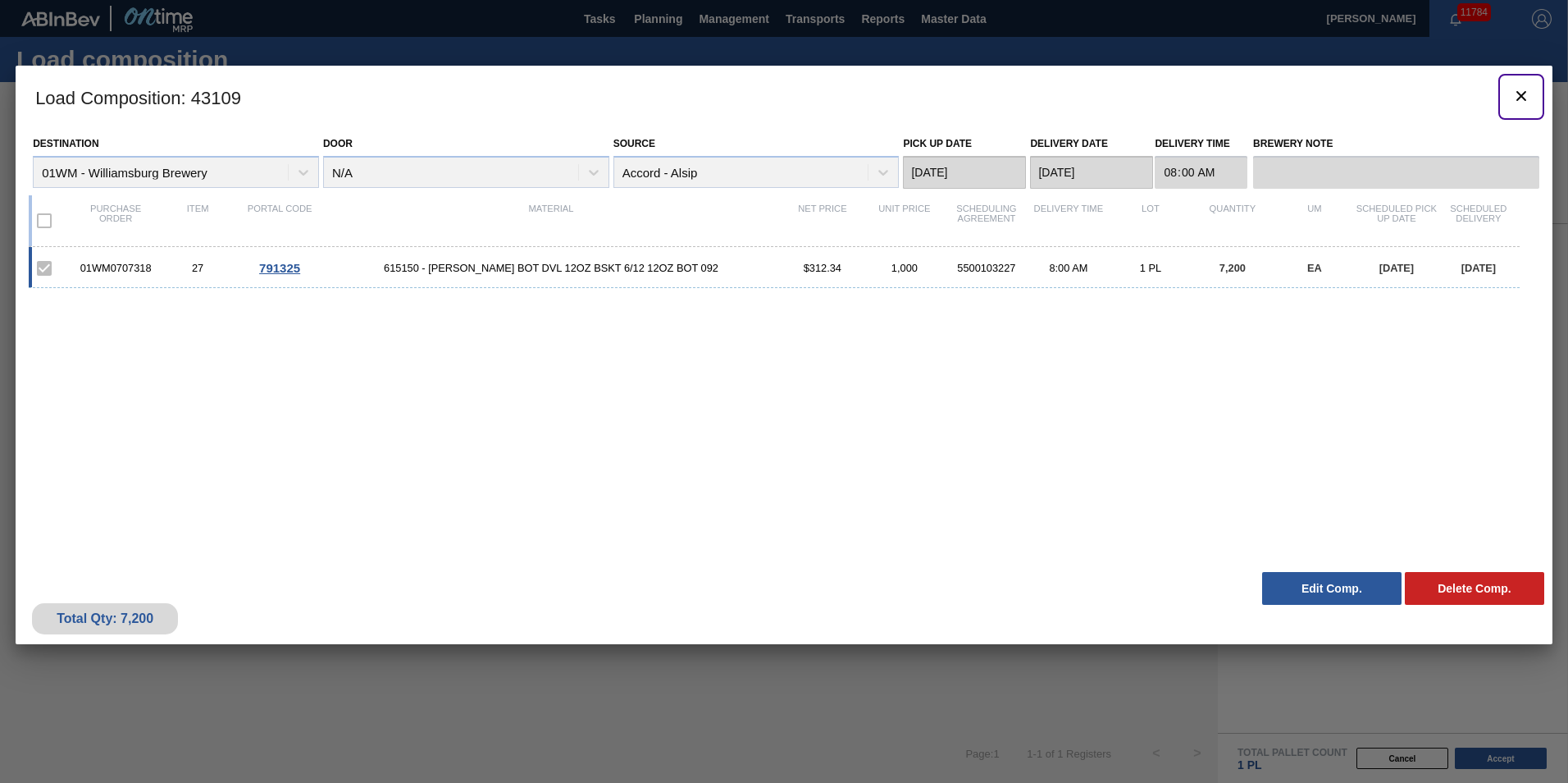
click at [1518, 94] on icon "botão de ícone" at bounding box center [1521, 96] width 10 height 10
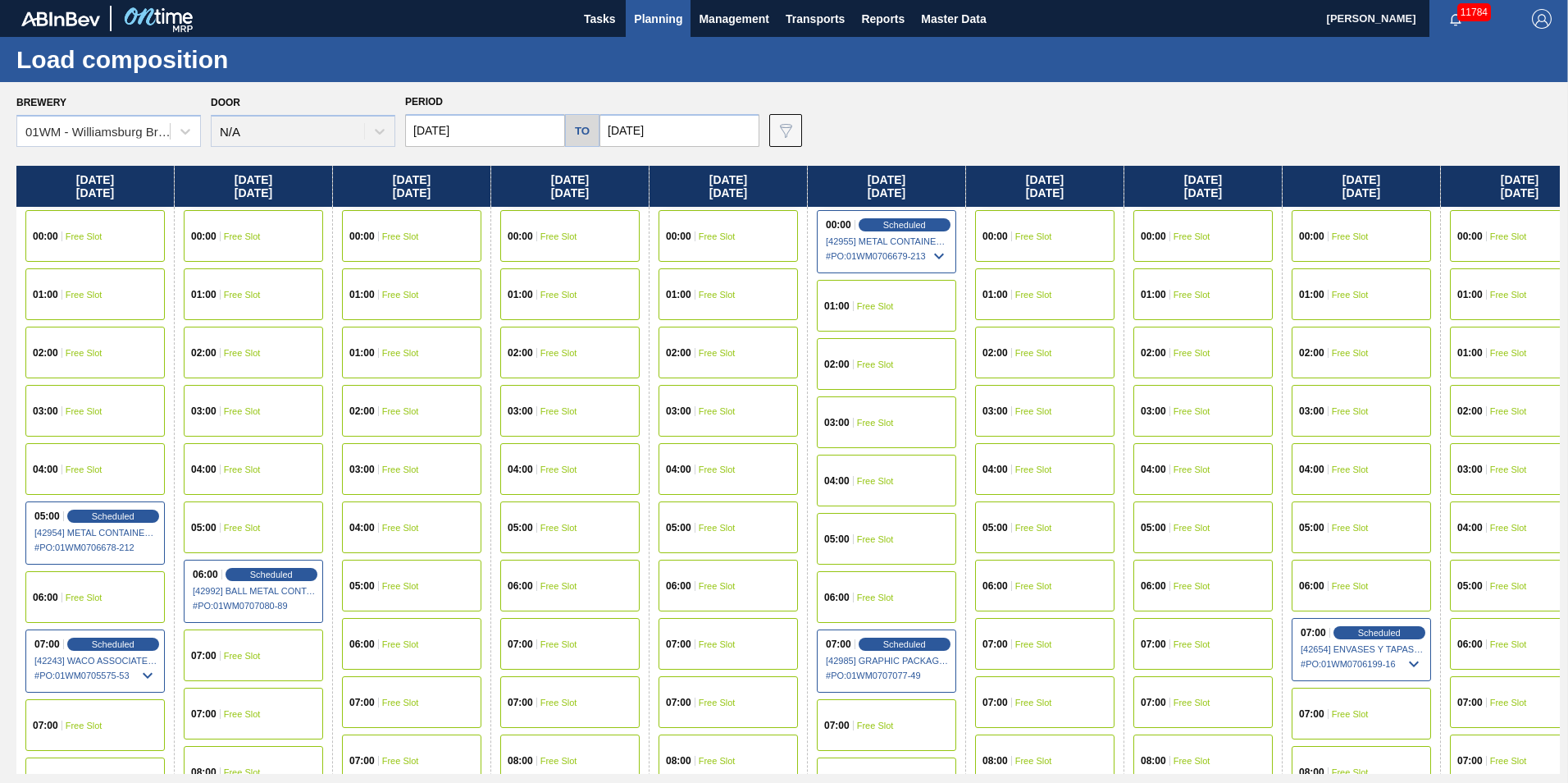
click at [440, 28] on div "Tasks Planning Management Transports Reports Master Data" at bounding box center [784, 18] width 1568 height 37
click at [660, 22] on span "Planning" at bounding box center [658, 19] width 49 height 20
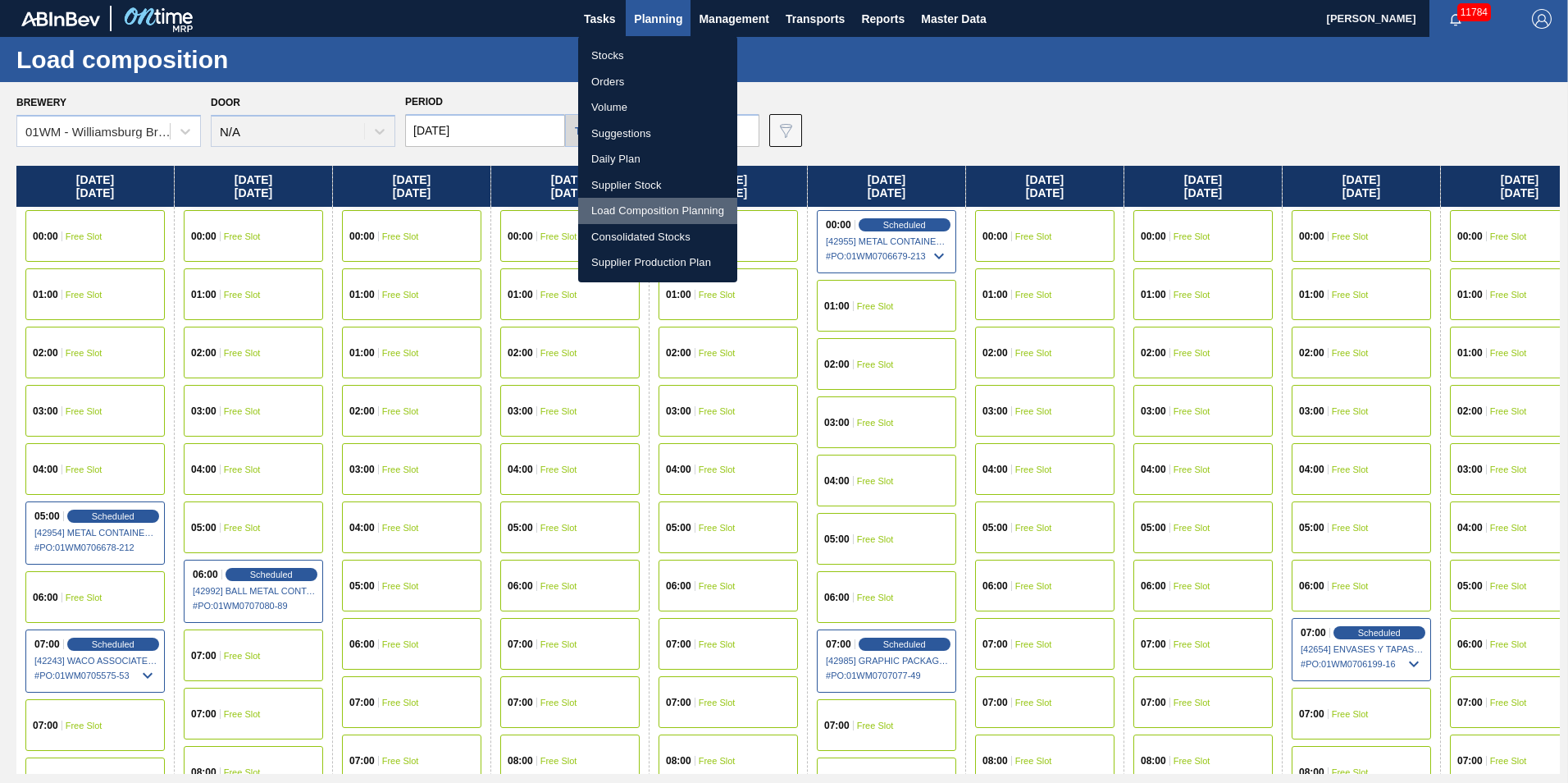
click at [641, 214] on li "Load Composition Planning" at bounding box center [657, 211] width 159 height 26
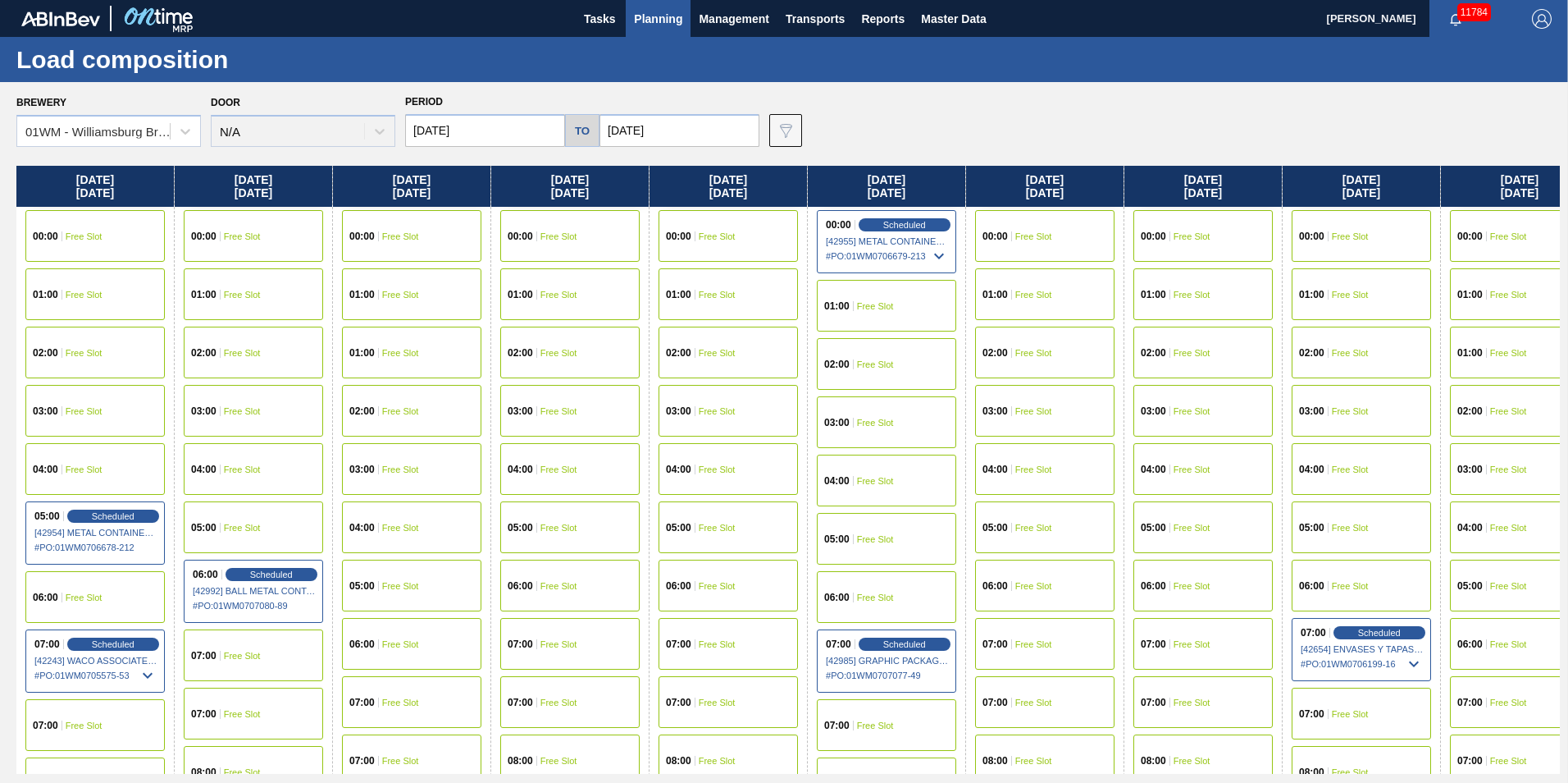
click at [658, 19] on span "Planning" at bounding box center [658, 19] width 49 height 20
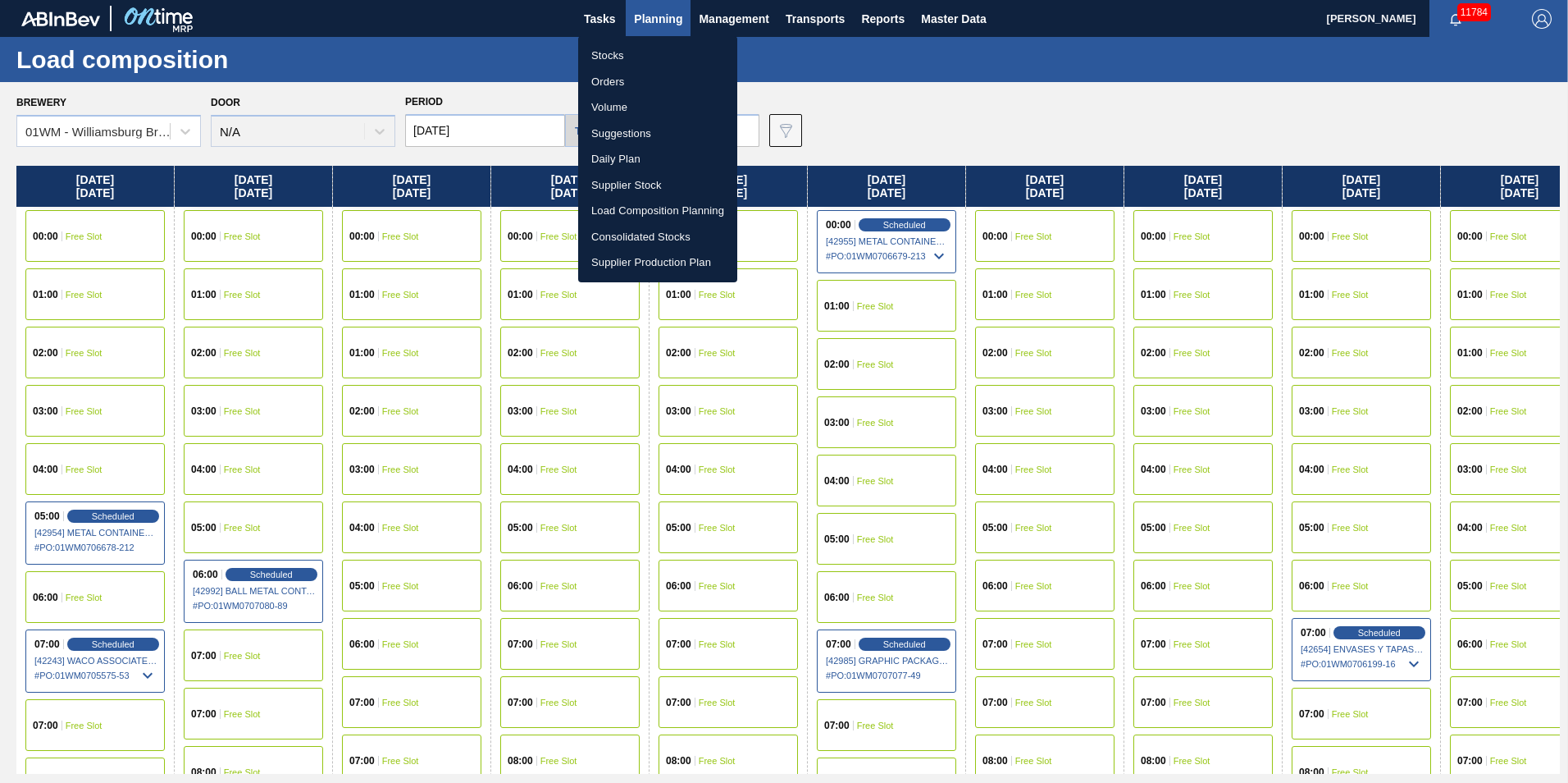
click at [651, 129] on li "Suggestions" at bounding box center [657, 133] width 159 height 26
